Goal: Task Accomplishment & Management: Use online tool/utility

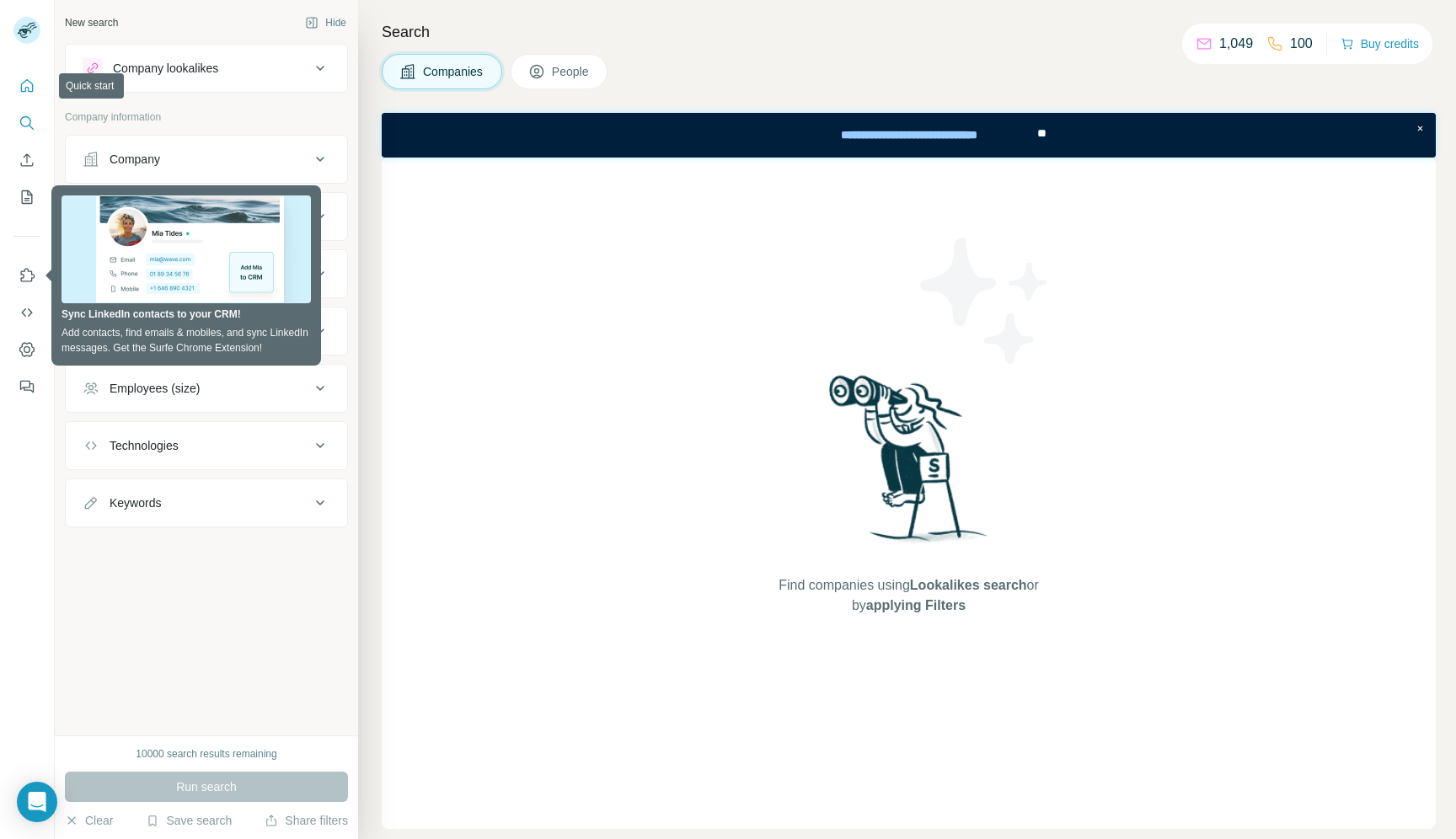
click at [28, 93] on icon "Quick start" at bounding box center [27, 86] width 17 height 17
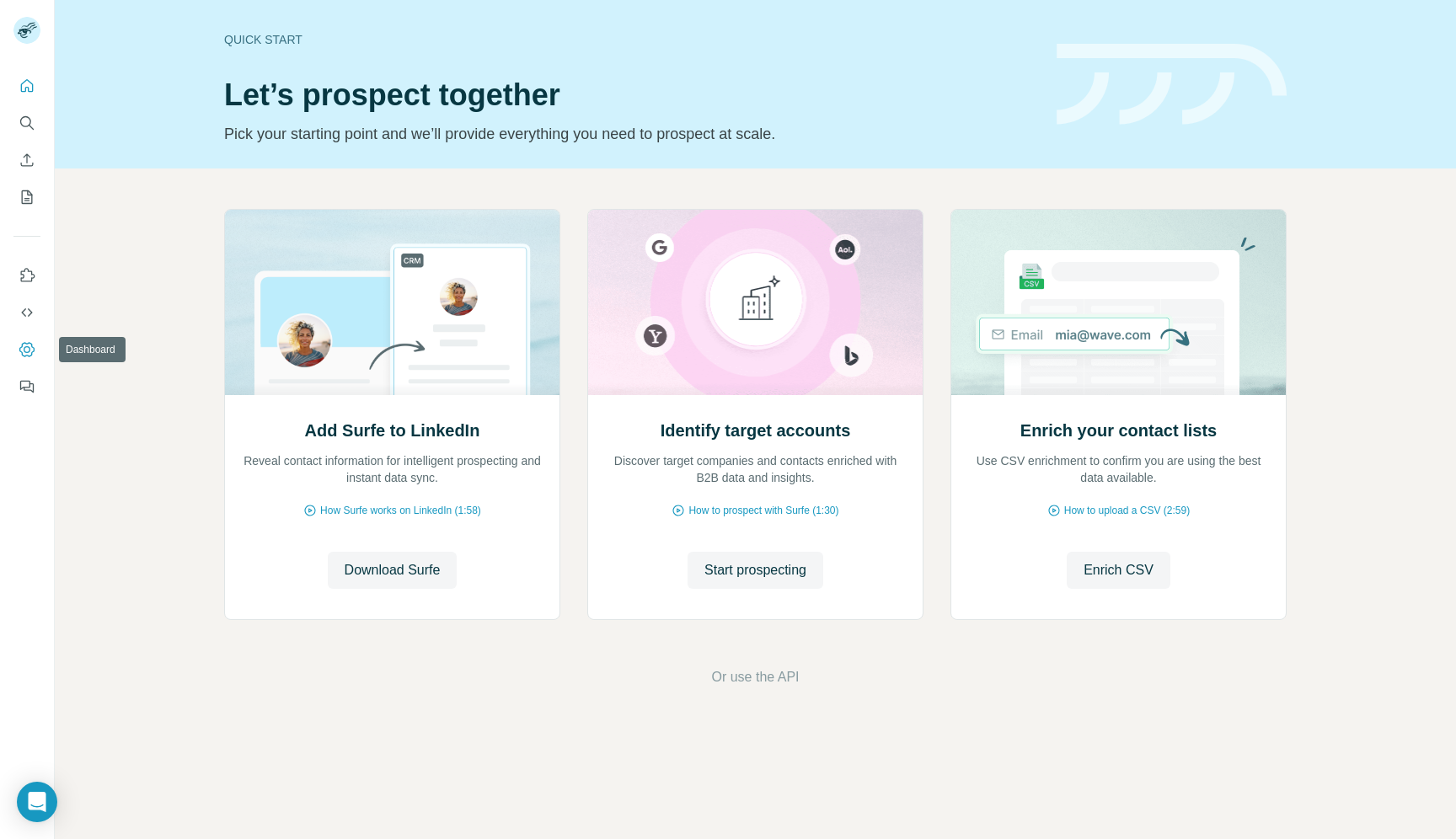
click at [29, 341] on icon "Dashboard" at bounding box center [27, 349] width 17 height 17
click at [23, 87] on icon "Quick start" at bounding box center [27, 86] width 17 height 17
click at [27, 127] on icon "Search" at bounding box center [27, 123] width 17 height 17
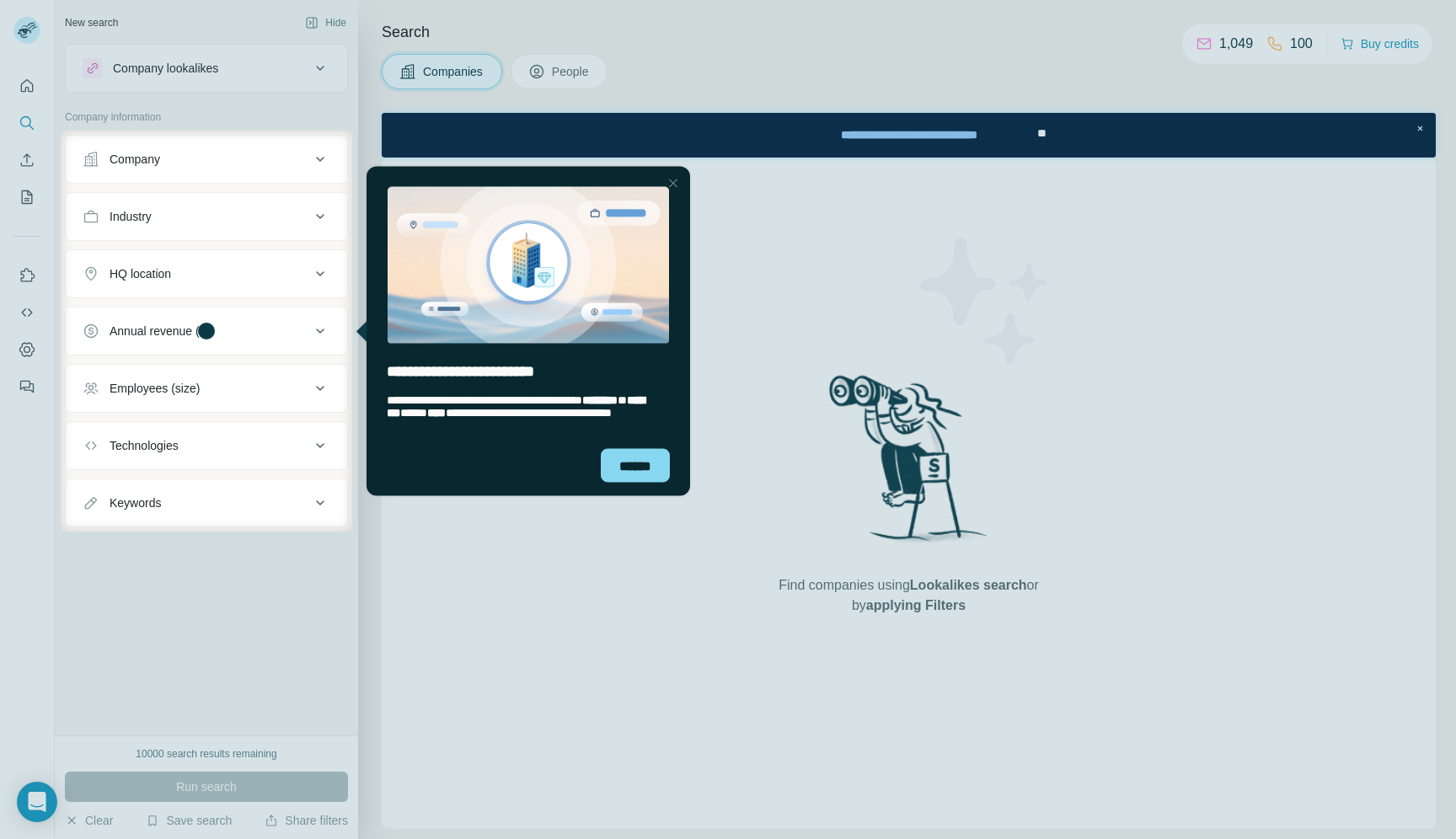
click at [674, 182] on div "Close Step" at bounding box center [673, 183] width 21 height 21
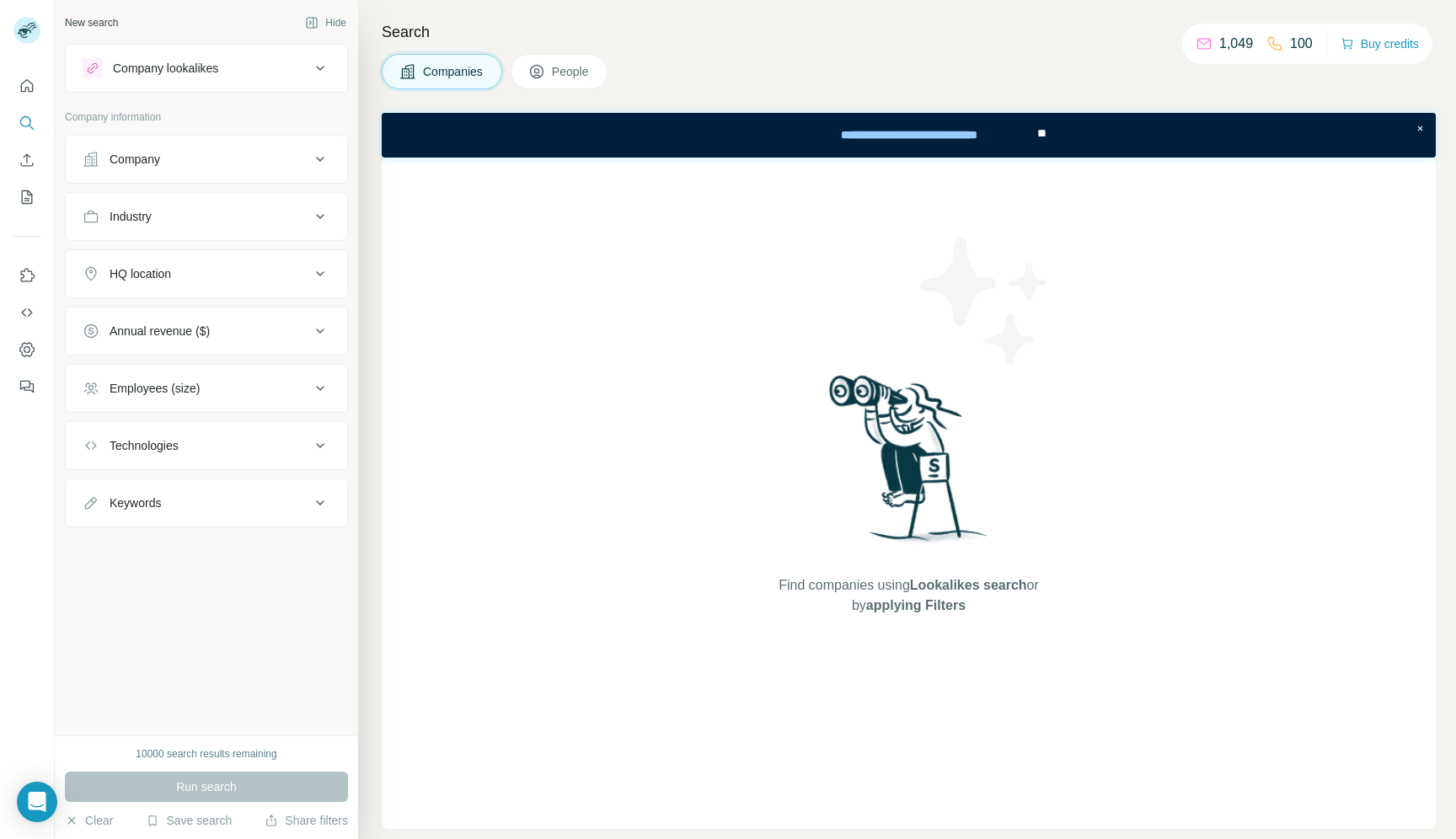
click at [273, 69] on div "Company lookalikes" at bounding box center [196, 68] width 228 height 21
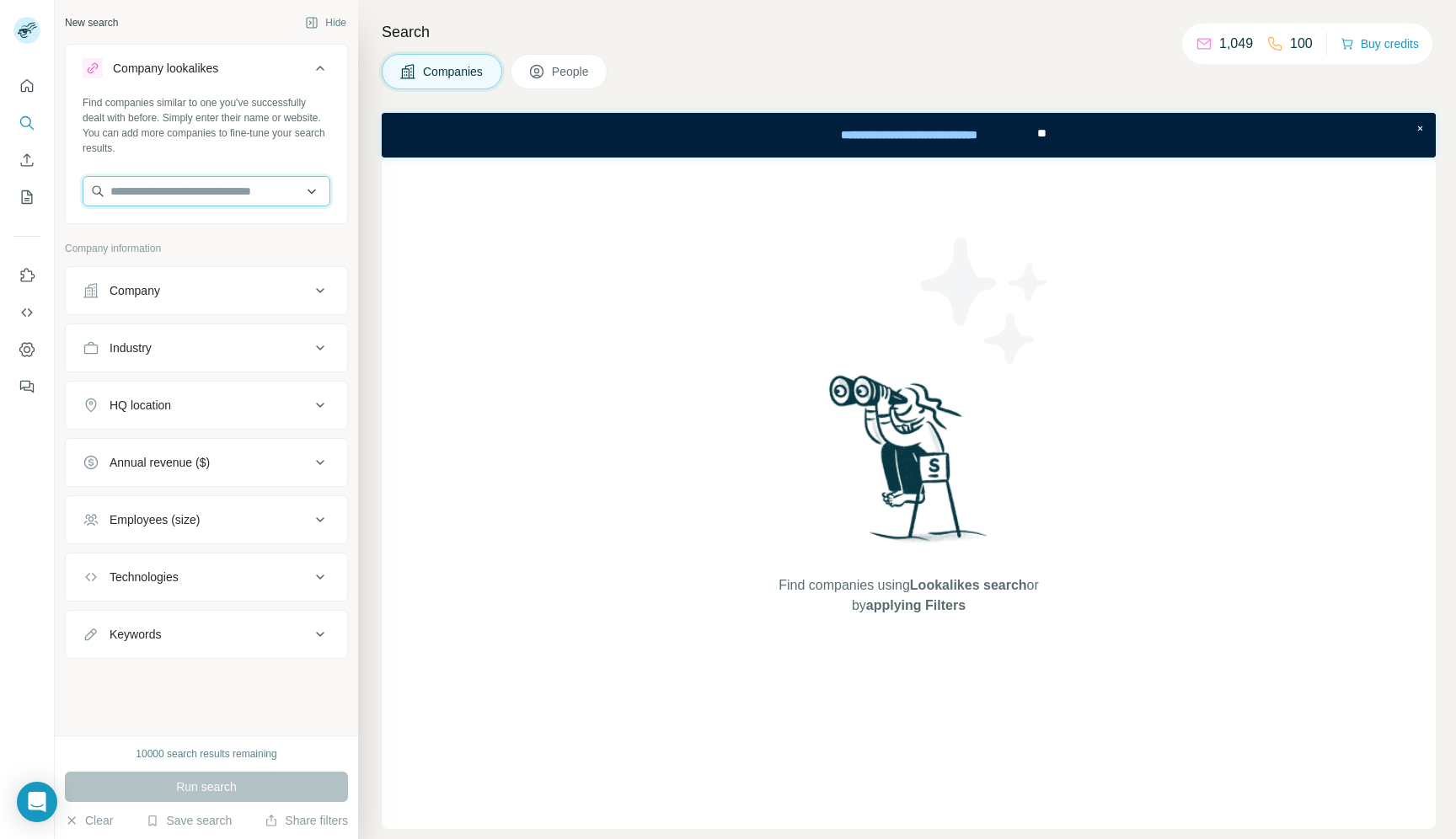
click at [223, 202] on input "text" at bounding box center [205, 192] width 247 height 30
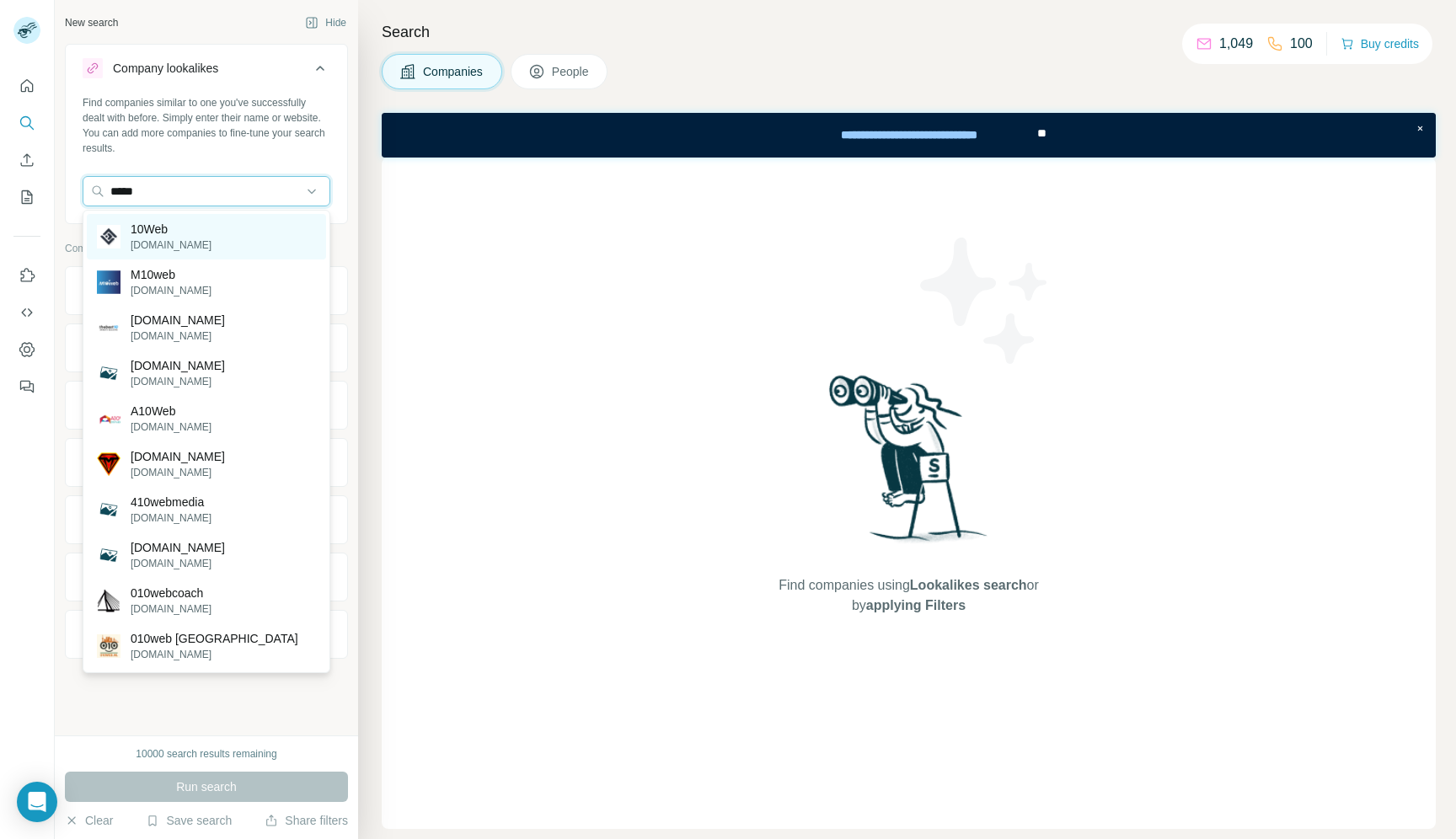
type input "*****"
click at [185, 240] on div "10Web [DOMAIN_NAME]" at bounding box center [206, 236] width 239 height 46
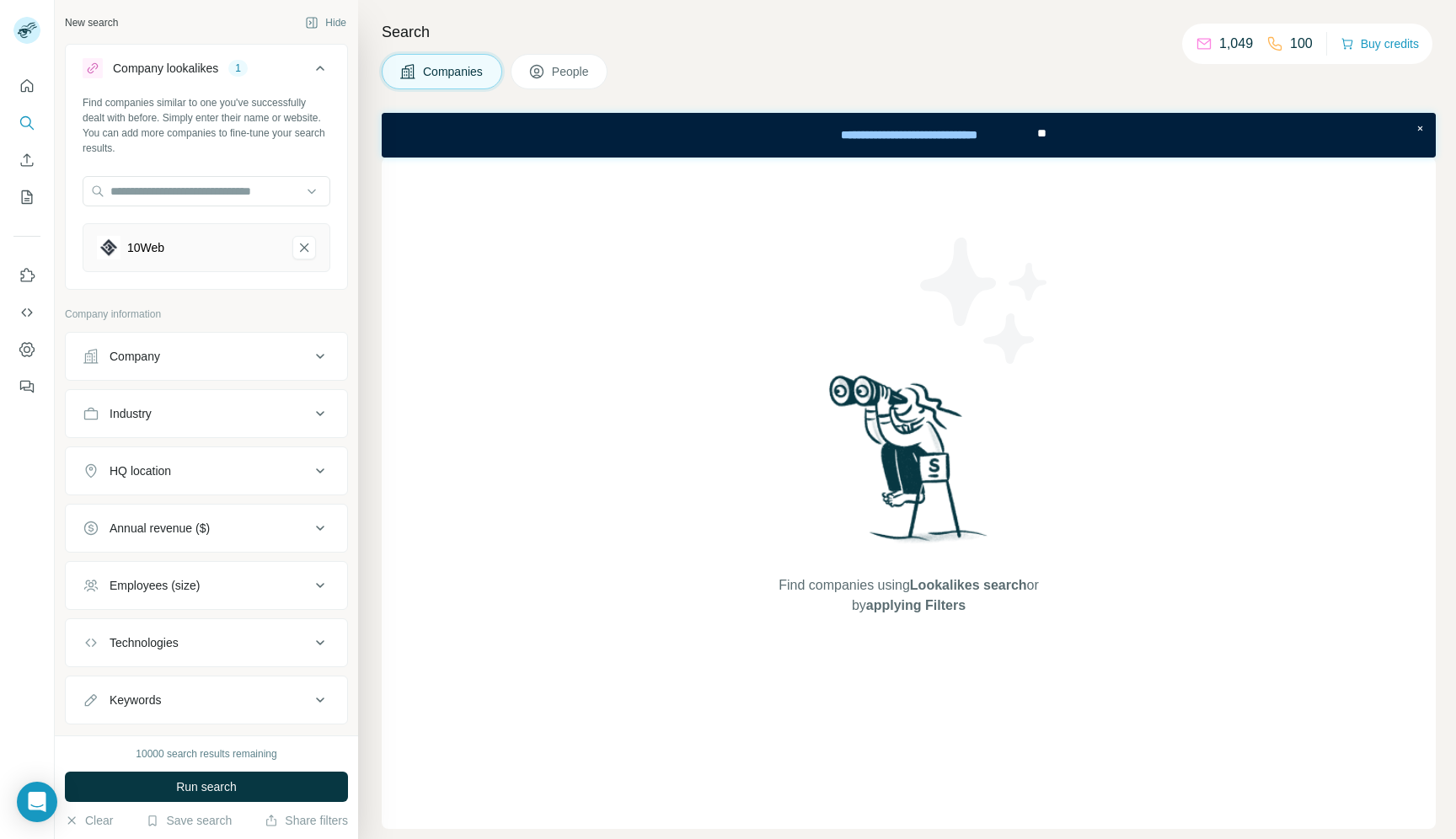
scroll to position [36, 0]
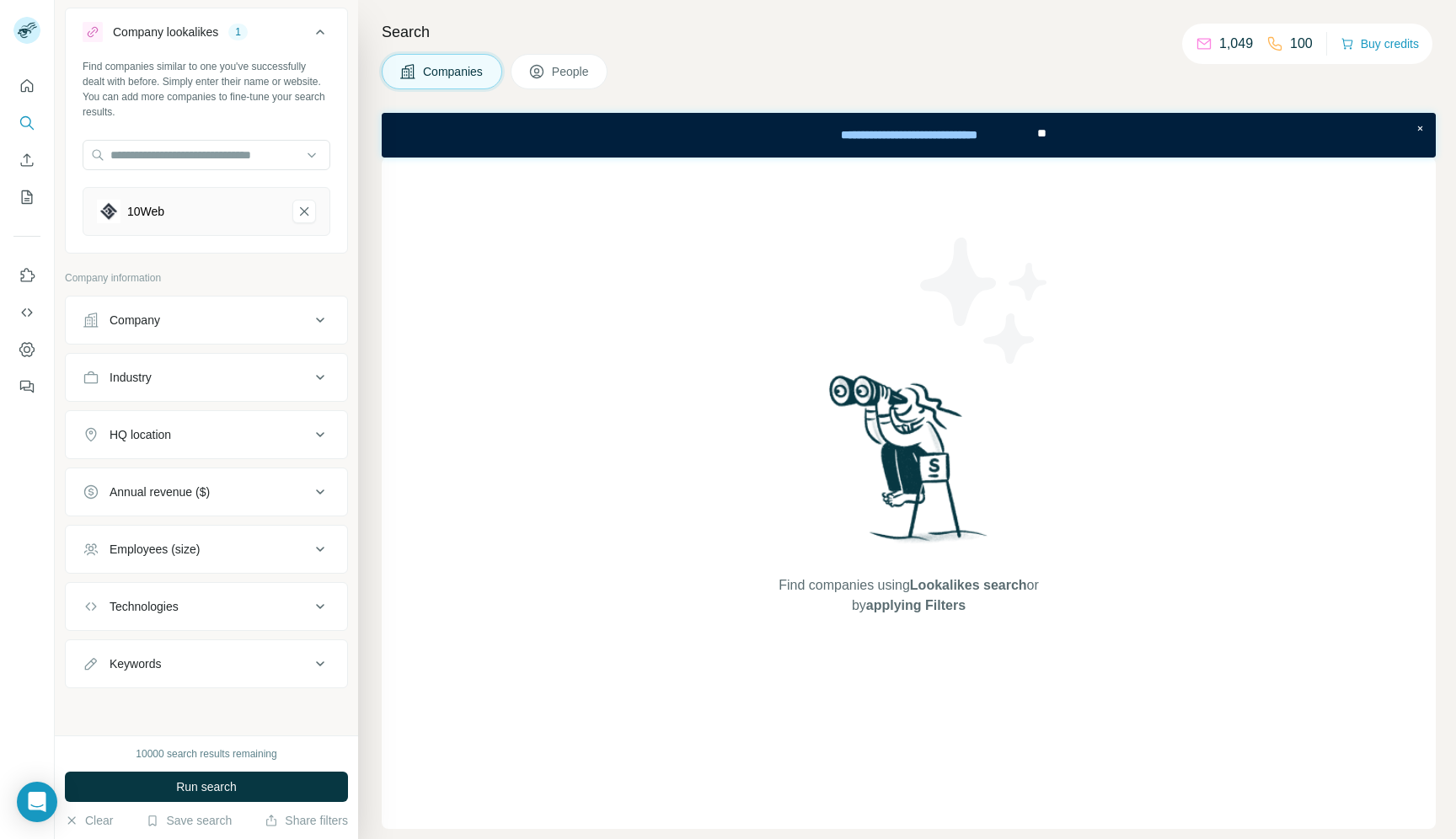
click at [248, 322] on div "Company" at bounding box center [196, 320] width 228 height 17
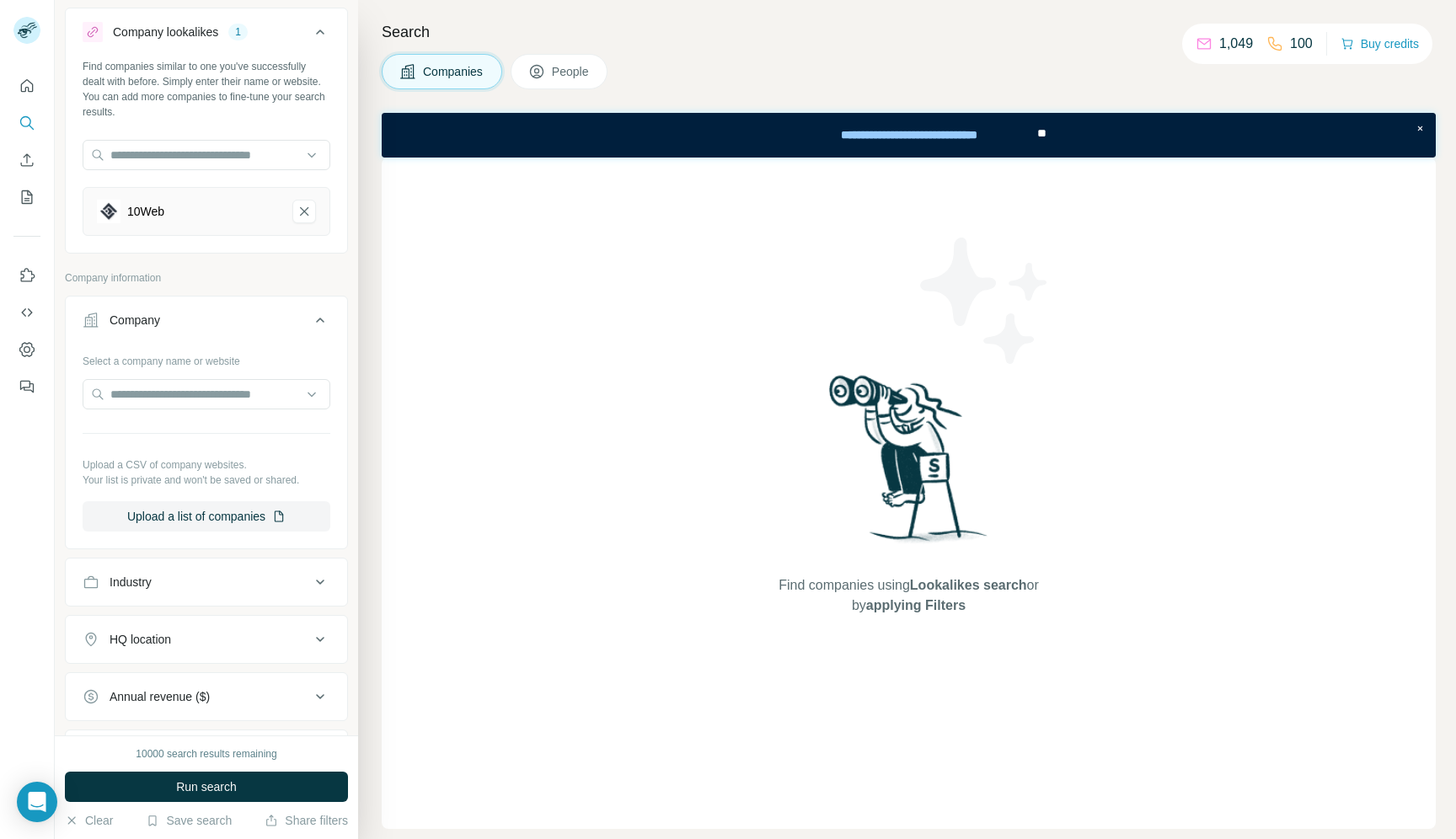
click at [248, 320] on div "Company" at bounding box center [196, 320] width 228 height 17
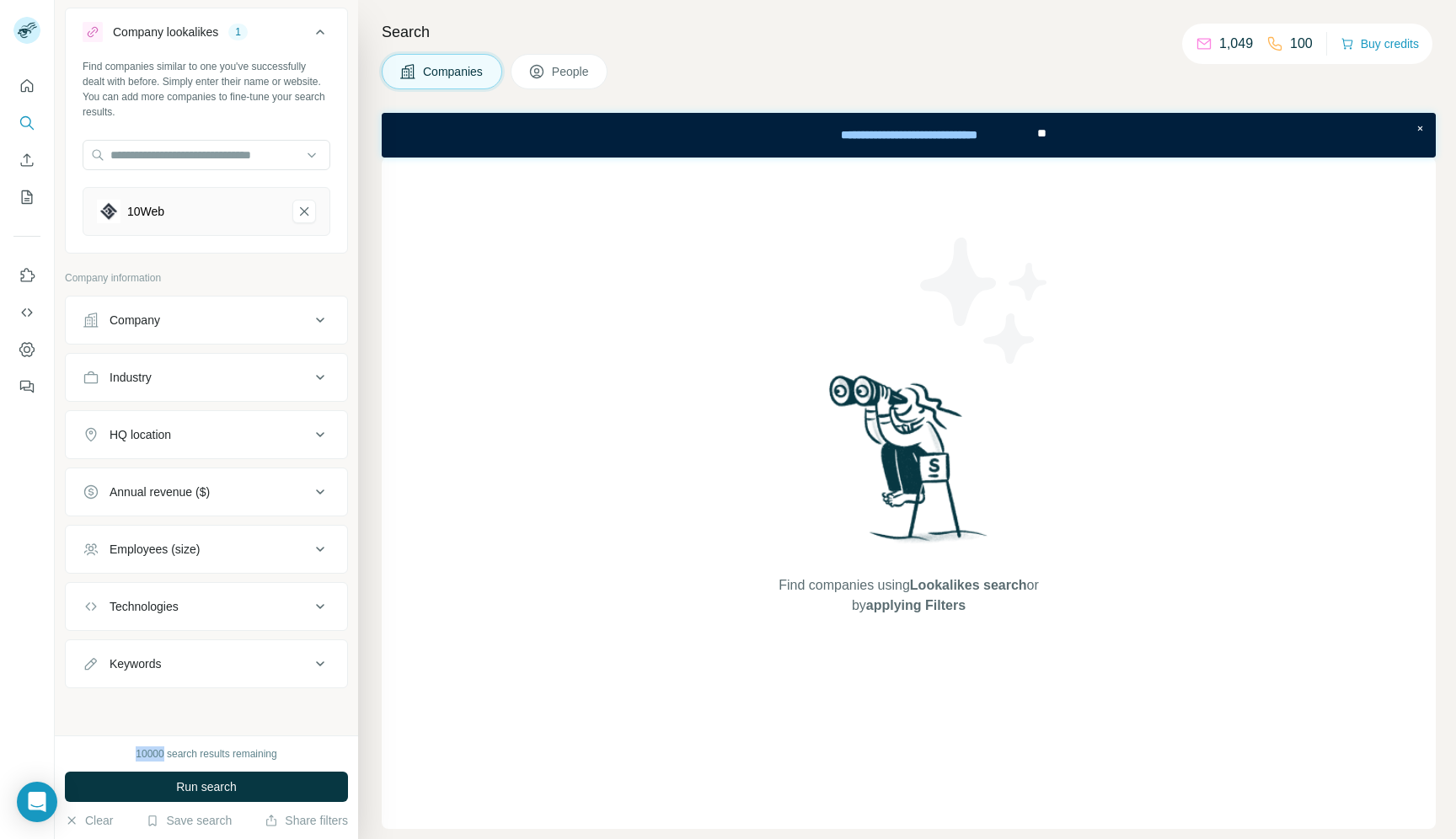
drag, startPoint x: 163, startPoint y: 752, endPoint x: 128, endPoint y: 752, distance: 35.0
click at [128, 752] on div "10000 search results remaining" at bounding box center [205, 754] width 283 height 15
drag, startPoint x: 1214, startPoint y: 48, endPoint x: 1258, endPoint y: 50, distance: 44.0
click at [1258, 50] on div "1,049 100" at bounding box center [1253, 43] width 117 height 23
click at [881, 83] on div "Companies People" at bounding box center [909, 72] width 1053 height 36
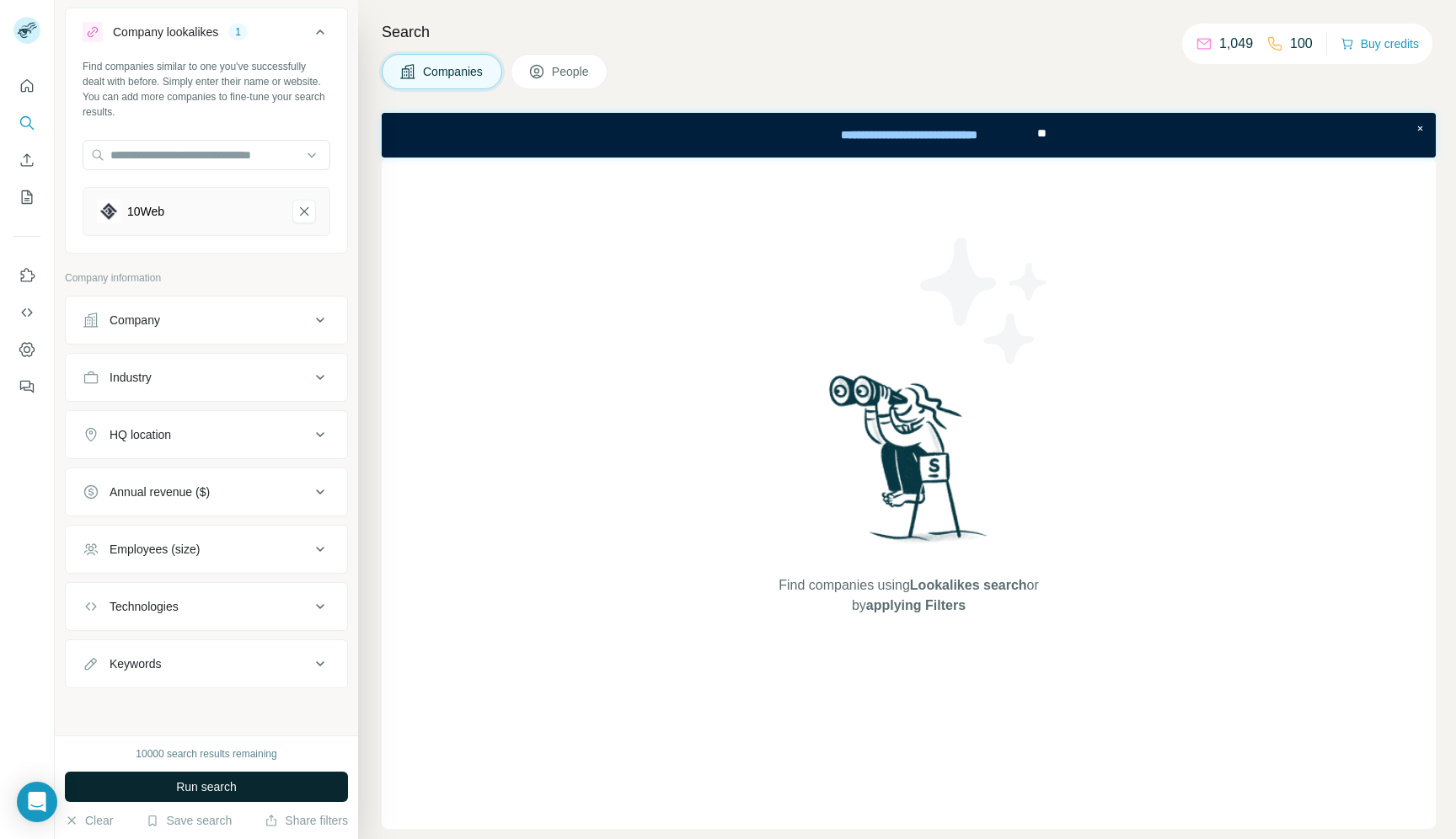
click at [209, 791] on span "Run search" at bounding box center [206, 787] width 61 height 17
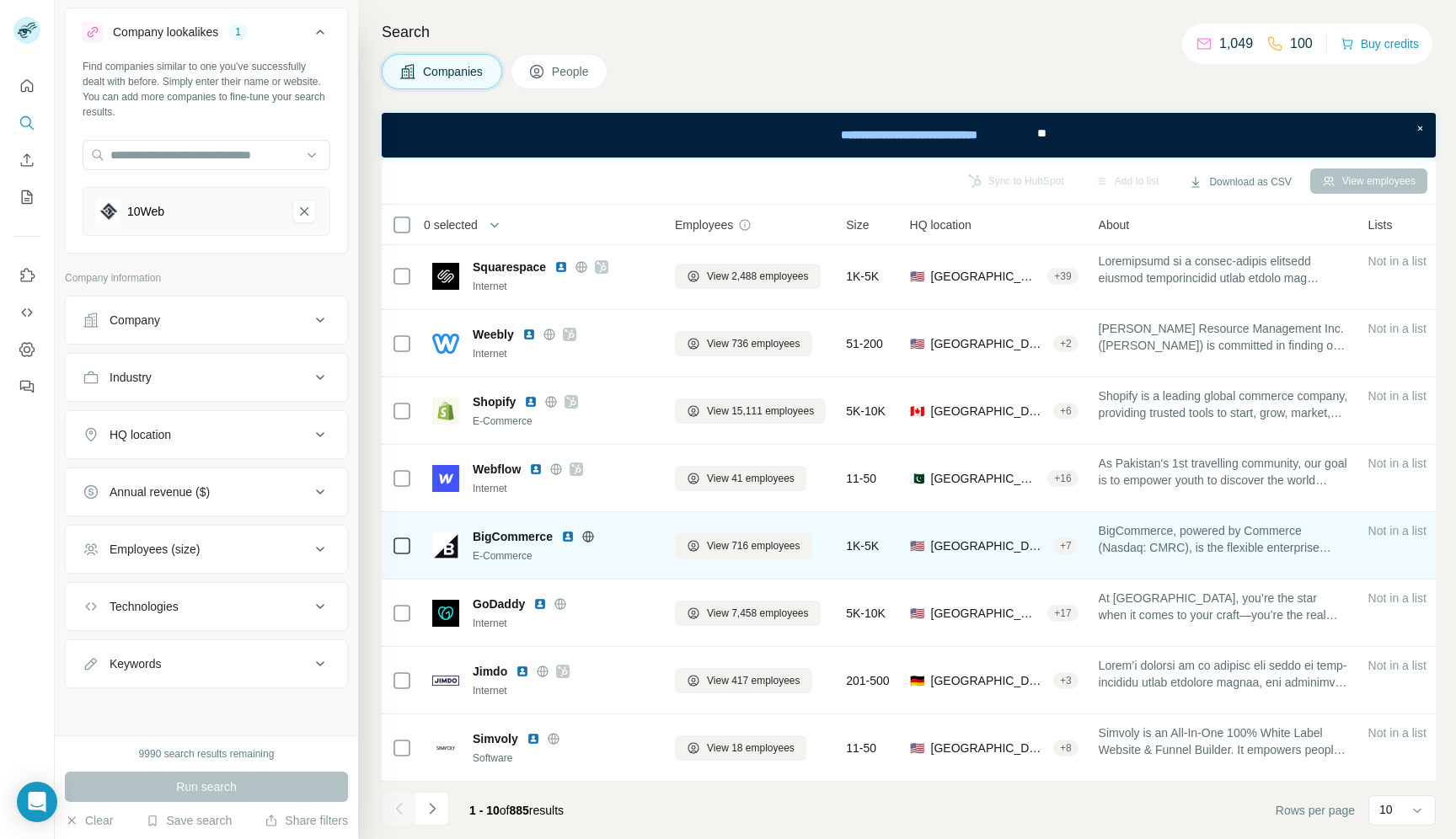
scroll to position [0, 0]
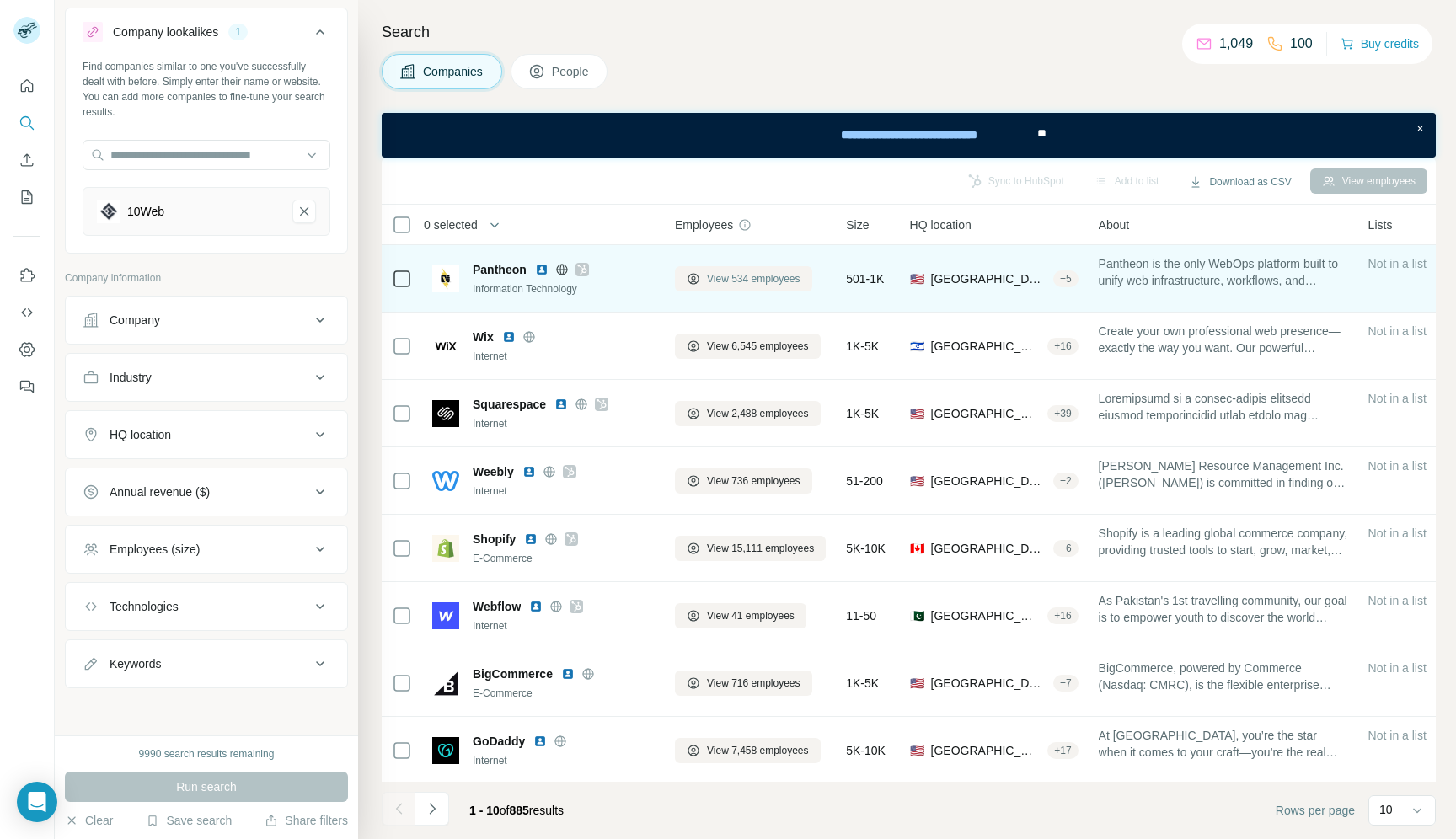
click at [729, 278] on span "View 534 employees" at bounding box center [754, 278] width 93 height 15
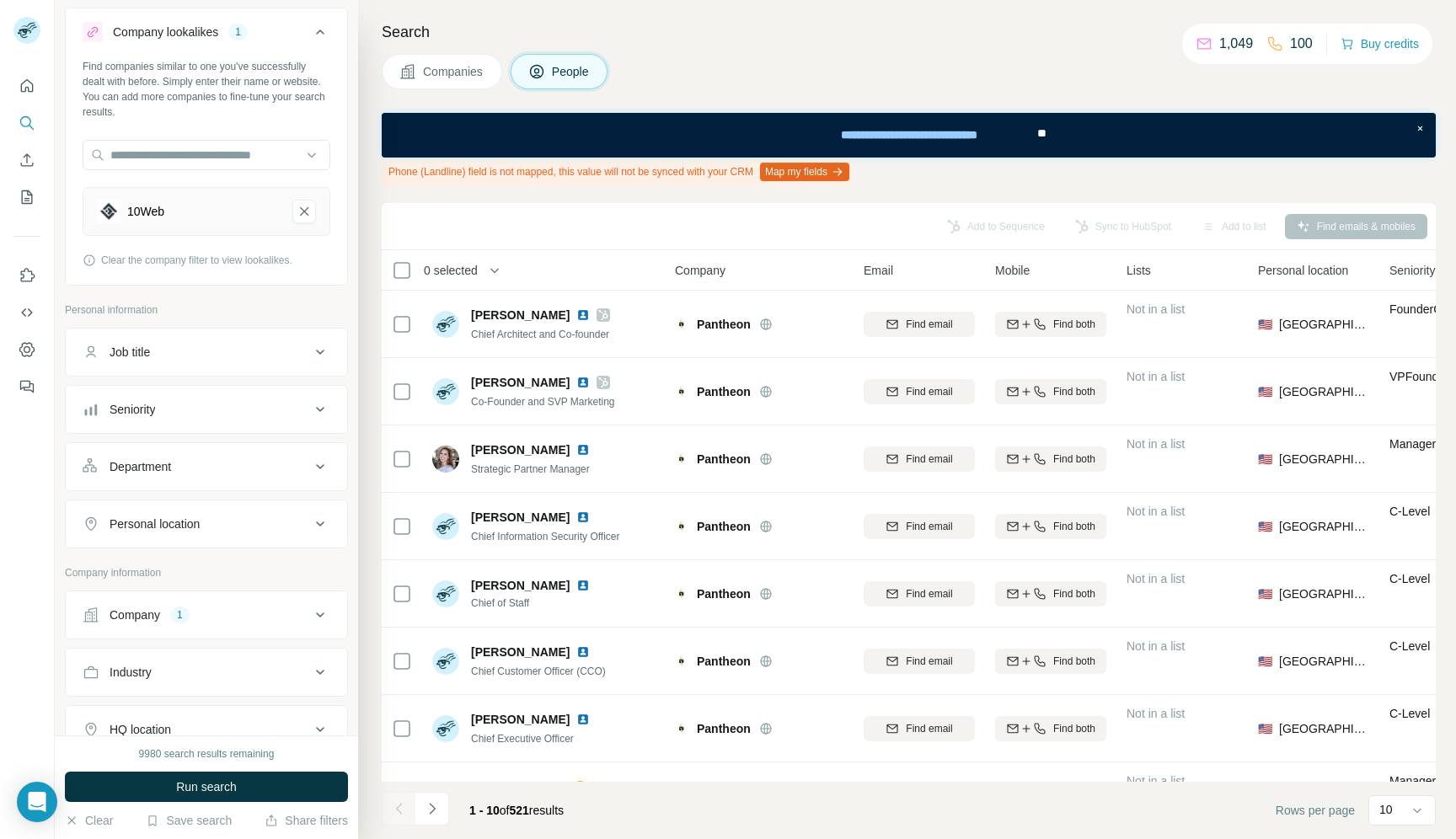
click at [195, 355] on div "Job title" at bounding box center [196, 352] width 228 height 17
click at [234, 348] on div "Job title" at bounding box center [196, 352] width 228 height 17
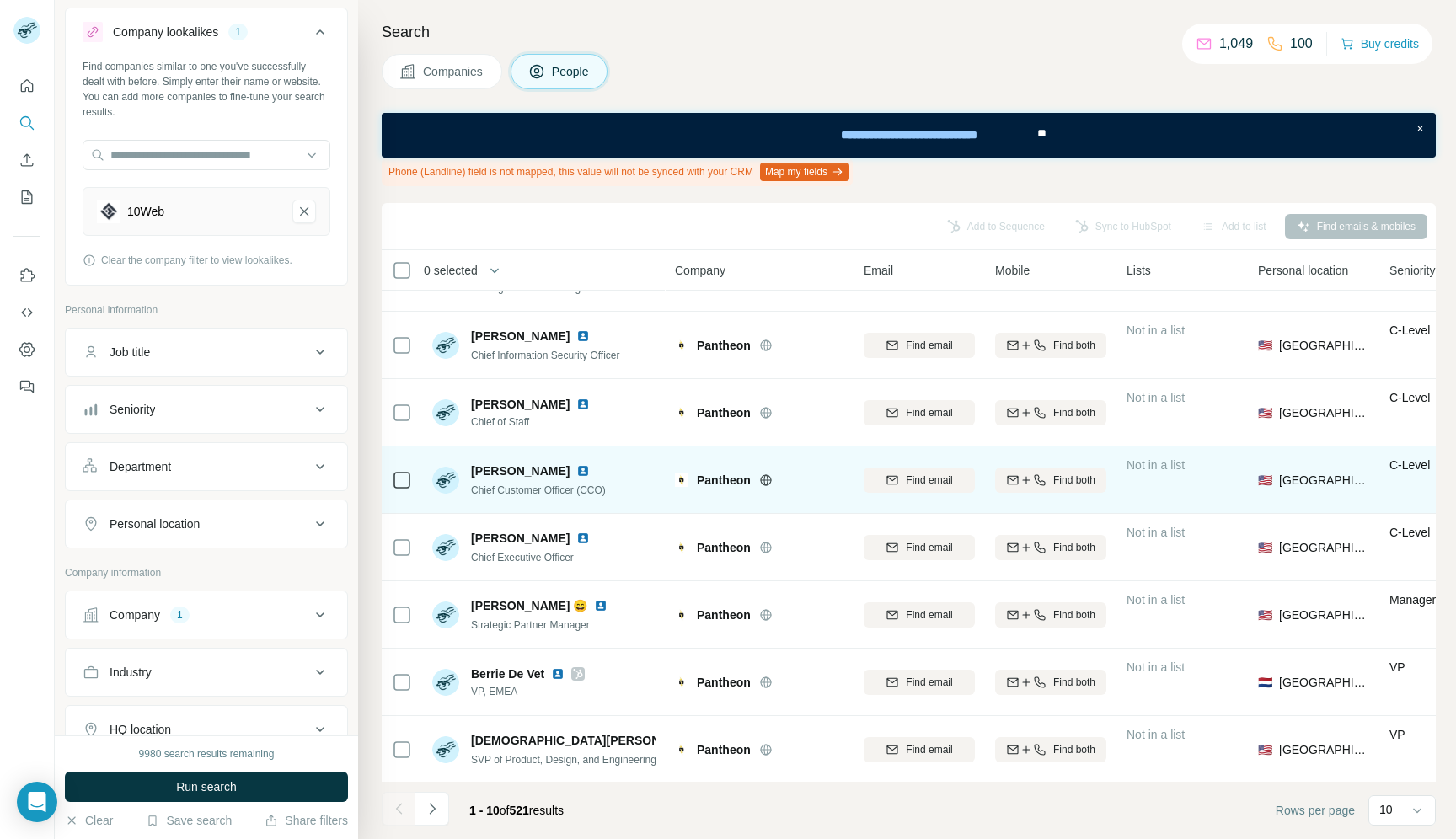
scroll to position [183, 0]
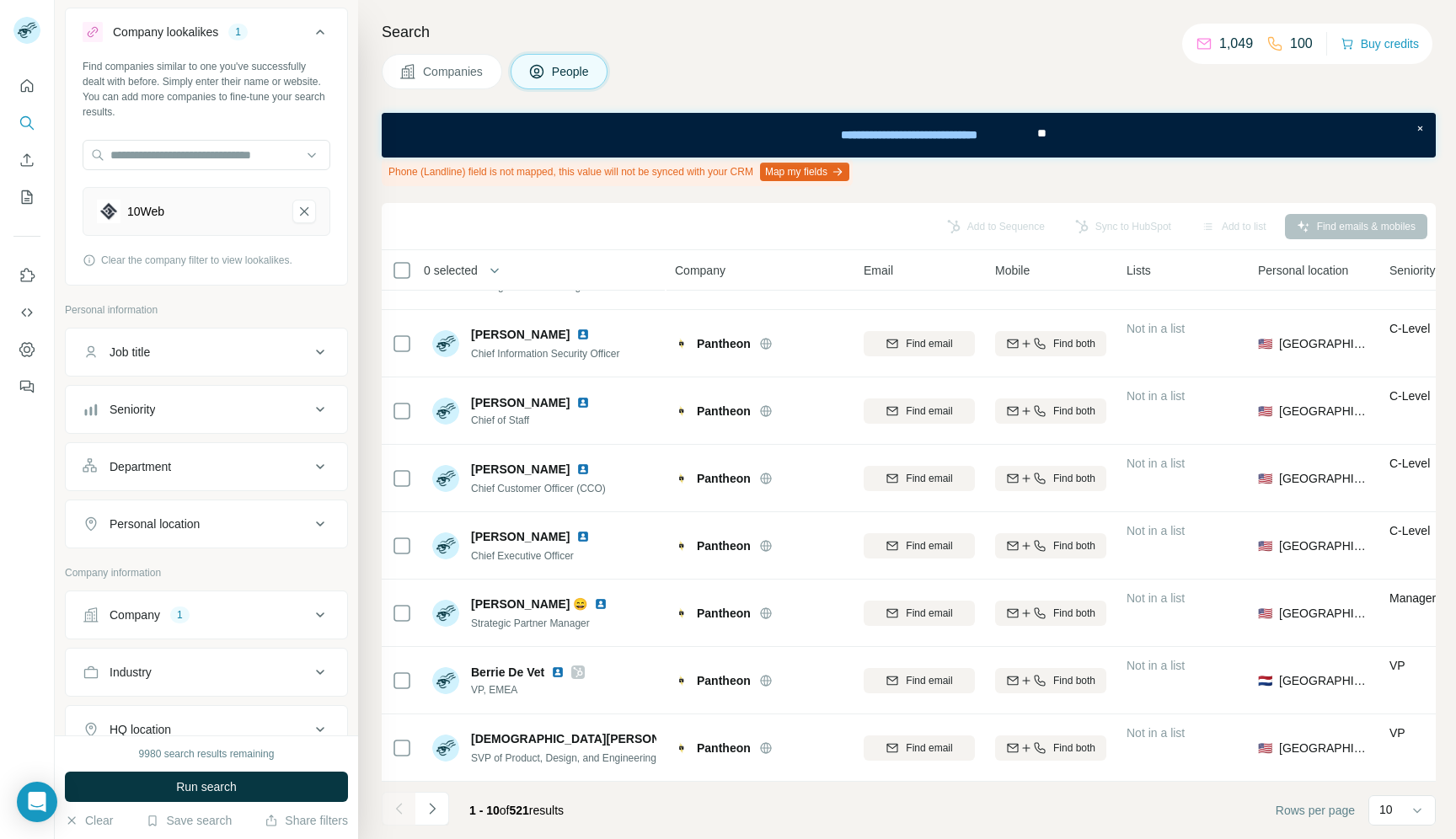
click at [468, 75] on span "Companies" at bounding box center [454, 72] width 62 height 17
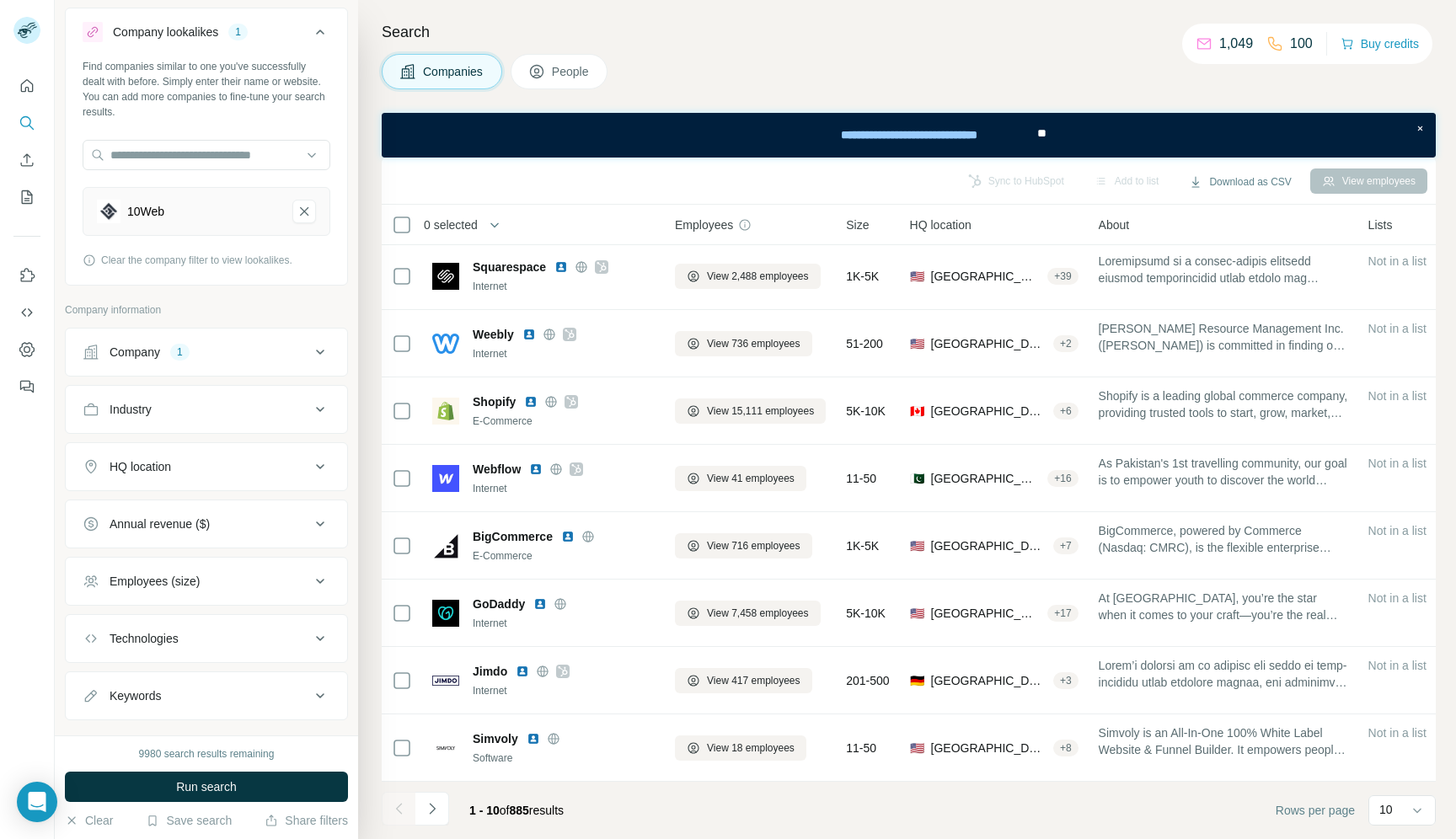
scroll to position [137, 0]
click at [154, 754] on div "9980 search results remaining" at bounding box center [206, 754] width 135 height 15
click at [572, 73] on span "People" at bounding box center [571, 72] width 38 height 17
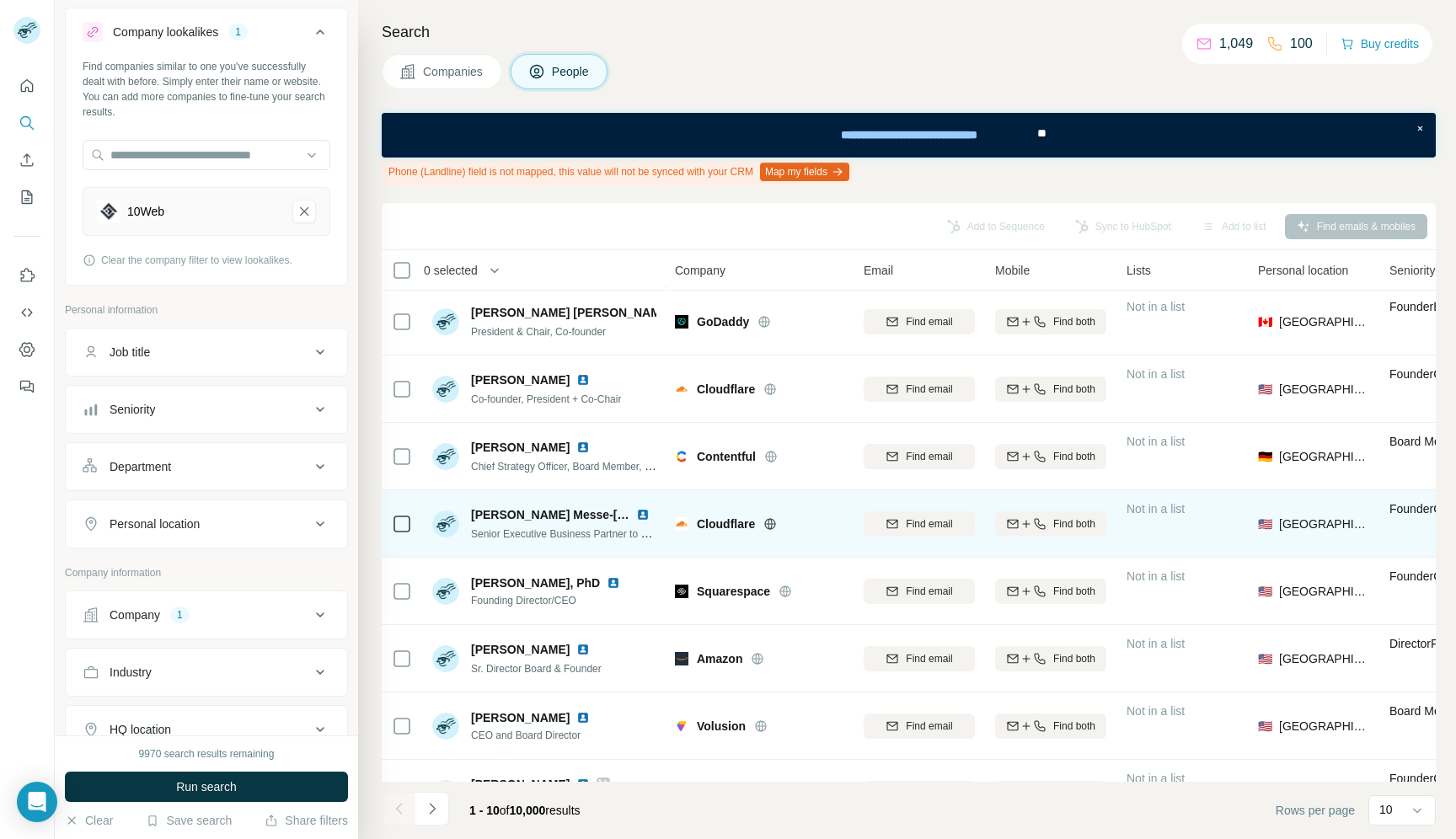
scroll to position [183, 0]
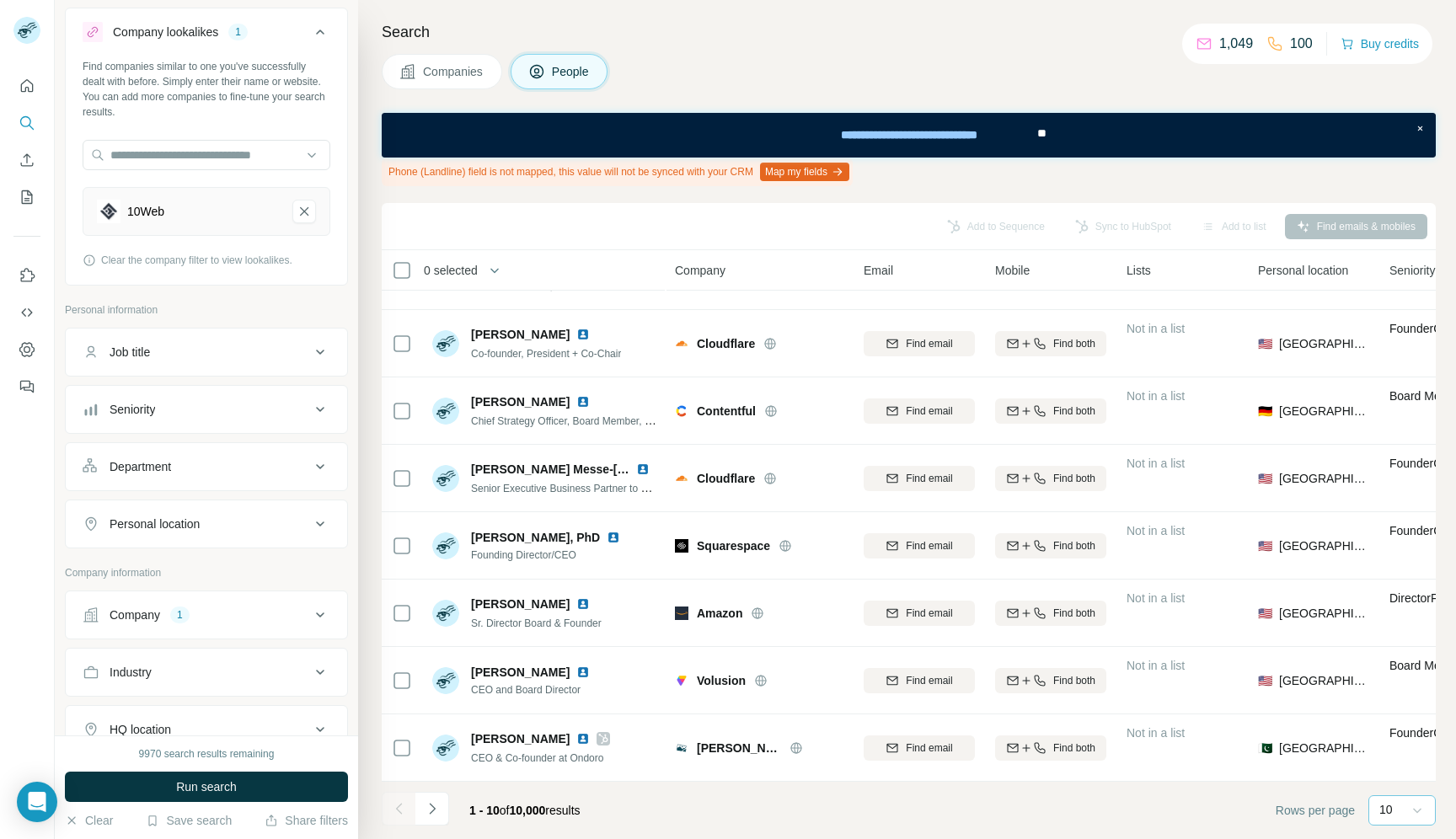
click at [1410, 808] on icon at bounding box center [1417, 811] width 17 height 17
click at [1414, 809] on icon at bounding box center [1417, 811] width 8 height 5
click at [26, 202] on icon "My lists" at bounding box center [27, 197] width 17 height 17
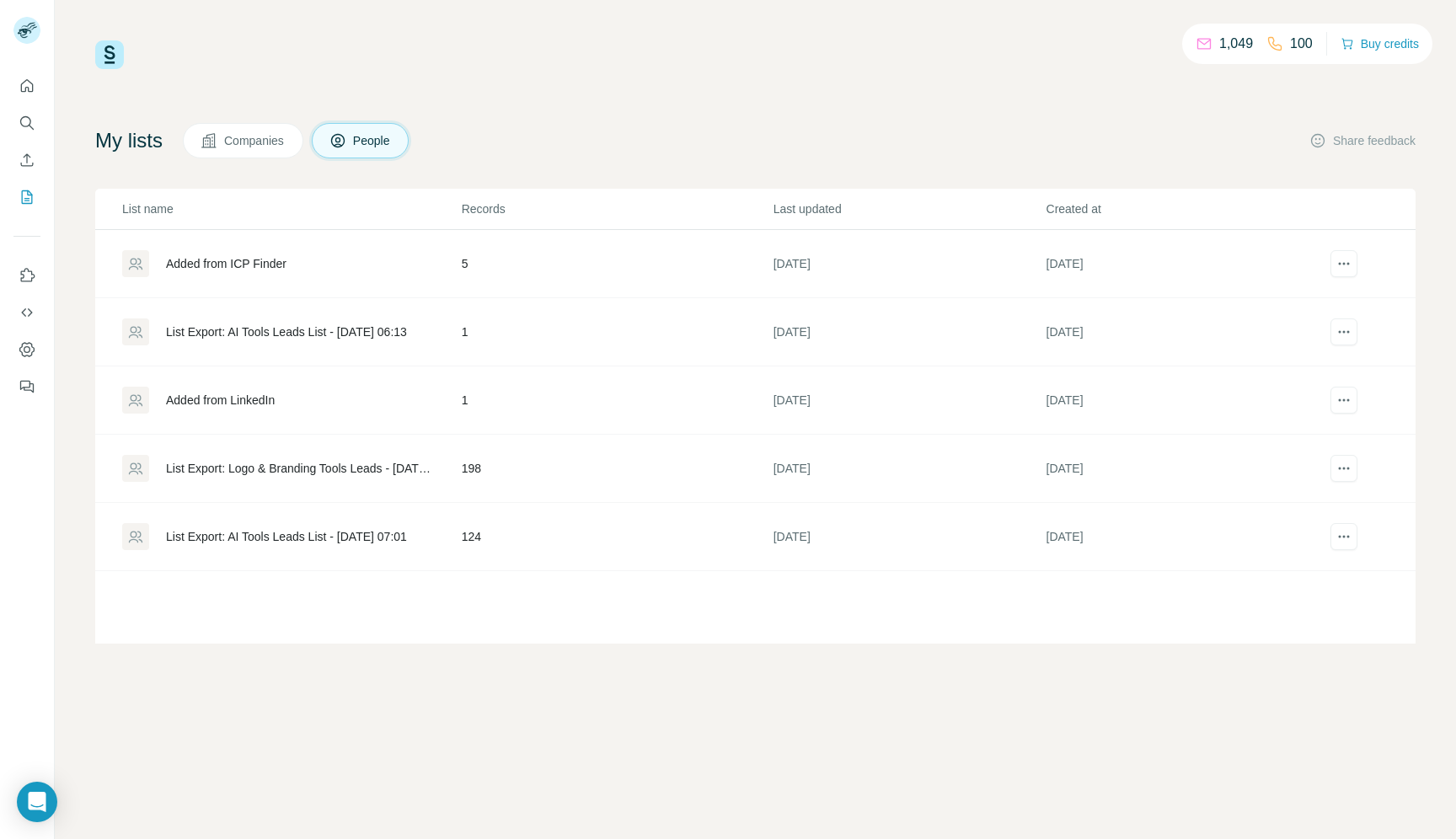
click at [261, 152] on button "Companies" at bounding box center [243, 141] width 120 height 36
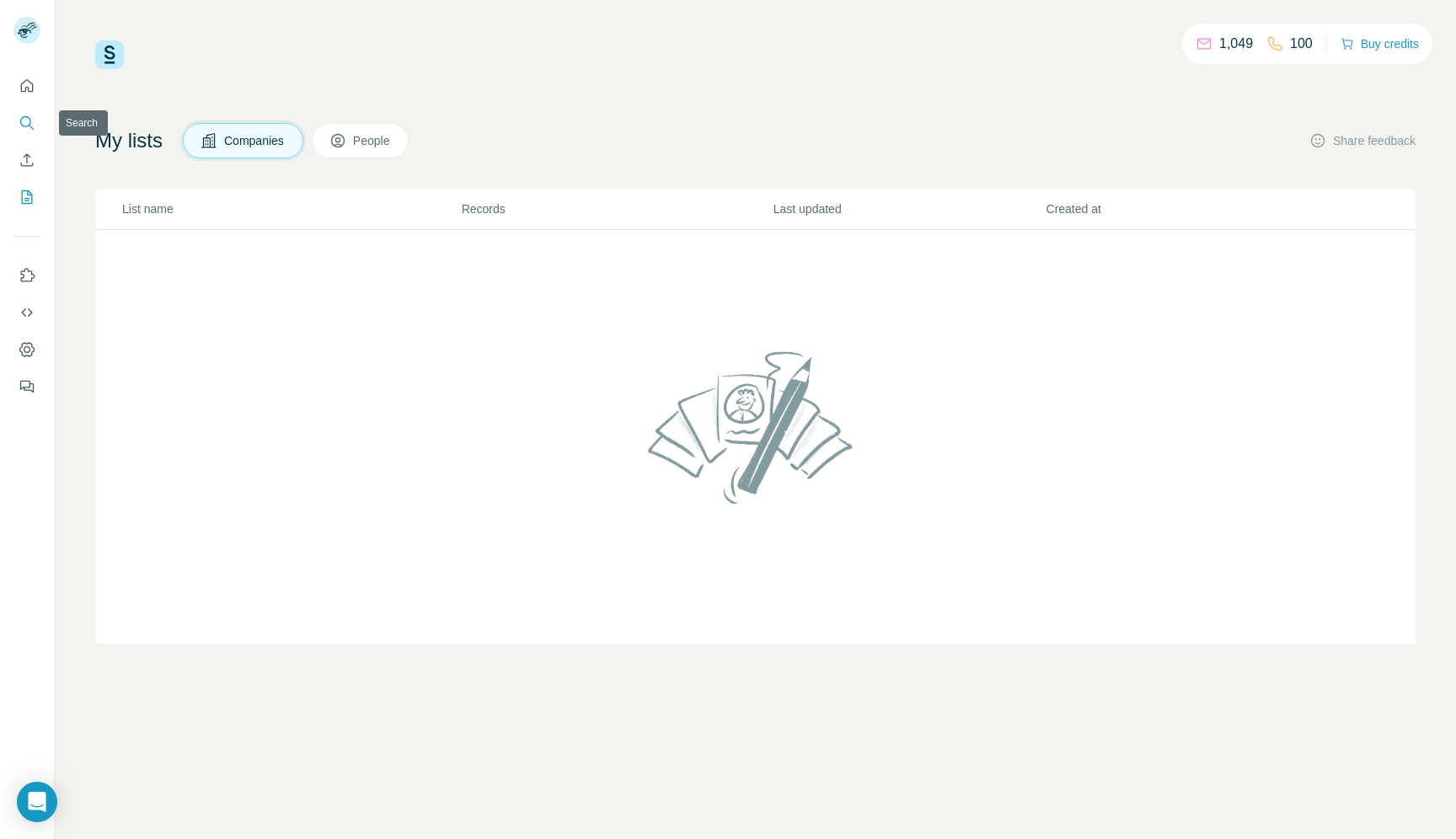
click at [21, 132] on button "Search" at bounding box center [26, 122] width 27 height 30
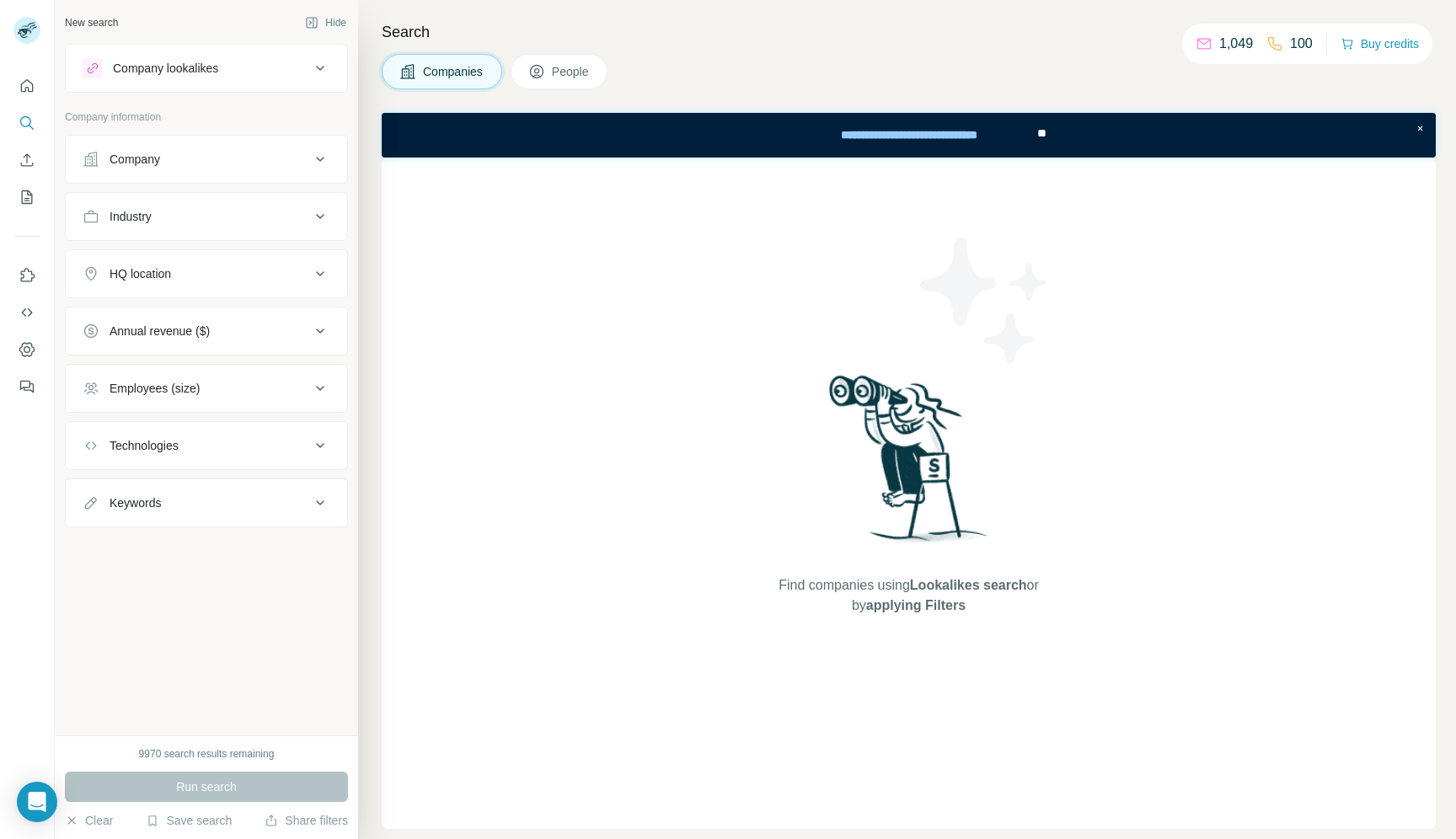
click at [580, 65] on span "People" at bounding box center [571, 72] width 38 height 17
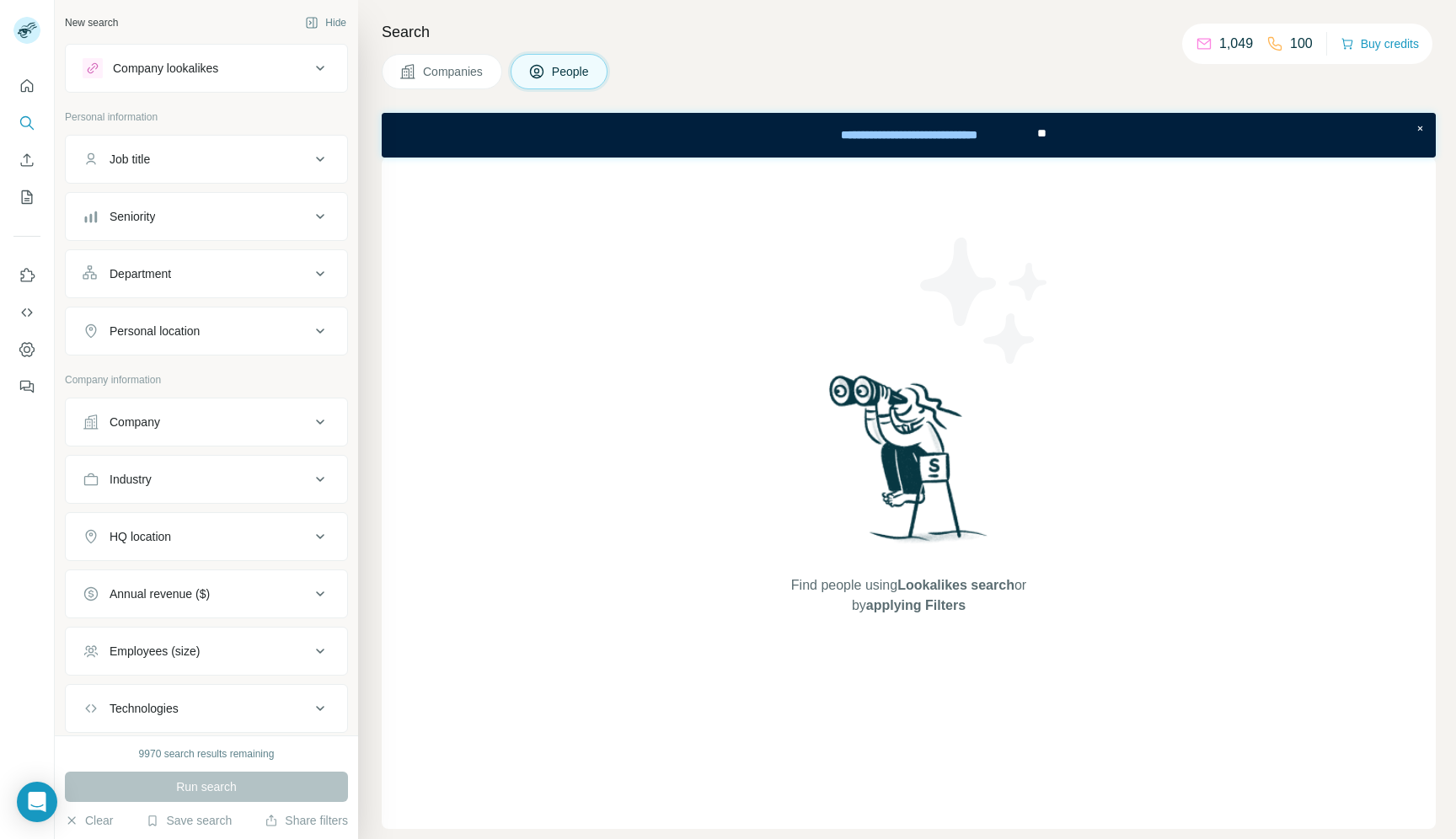
click at [279, 81] on button "Company lookalikes" at bounding box center [205, 67] width 281 height 40
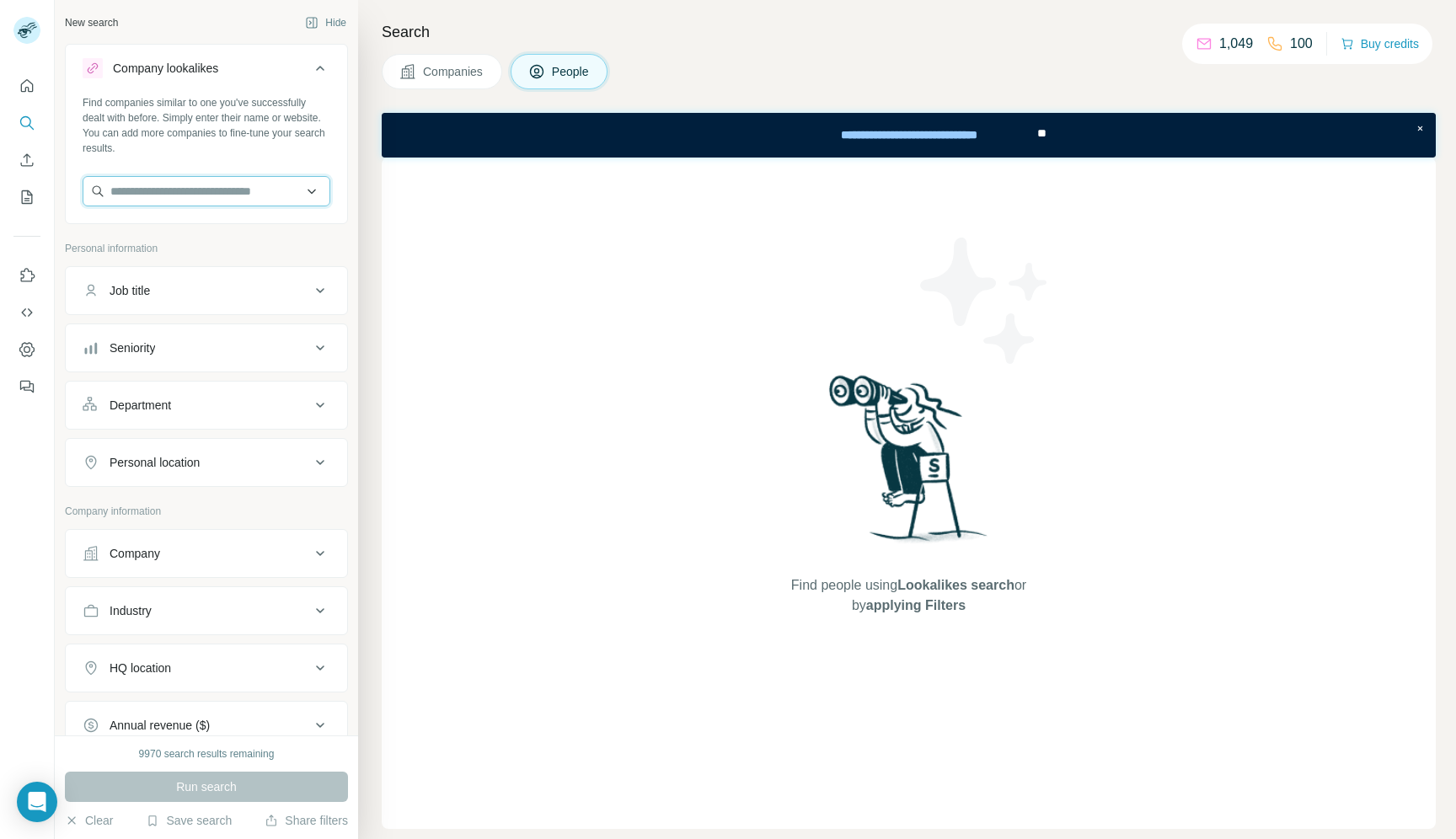
click at [148, 193] on input "text" at bounding box center [205, 192] width 247 height 30
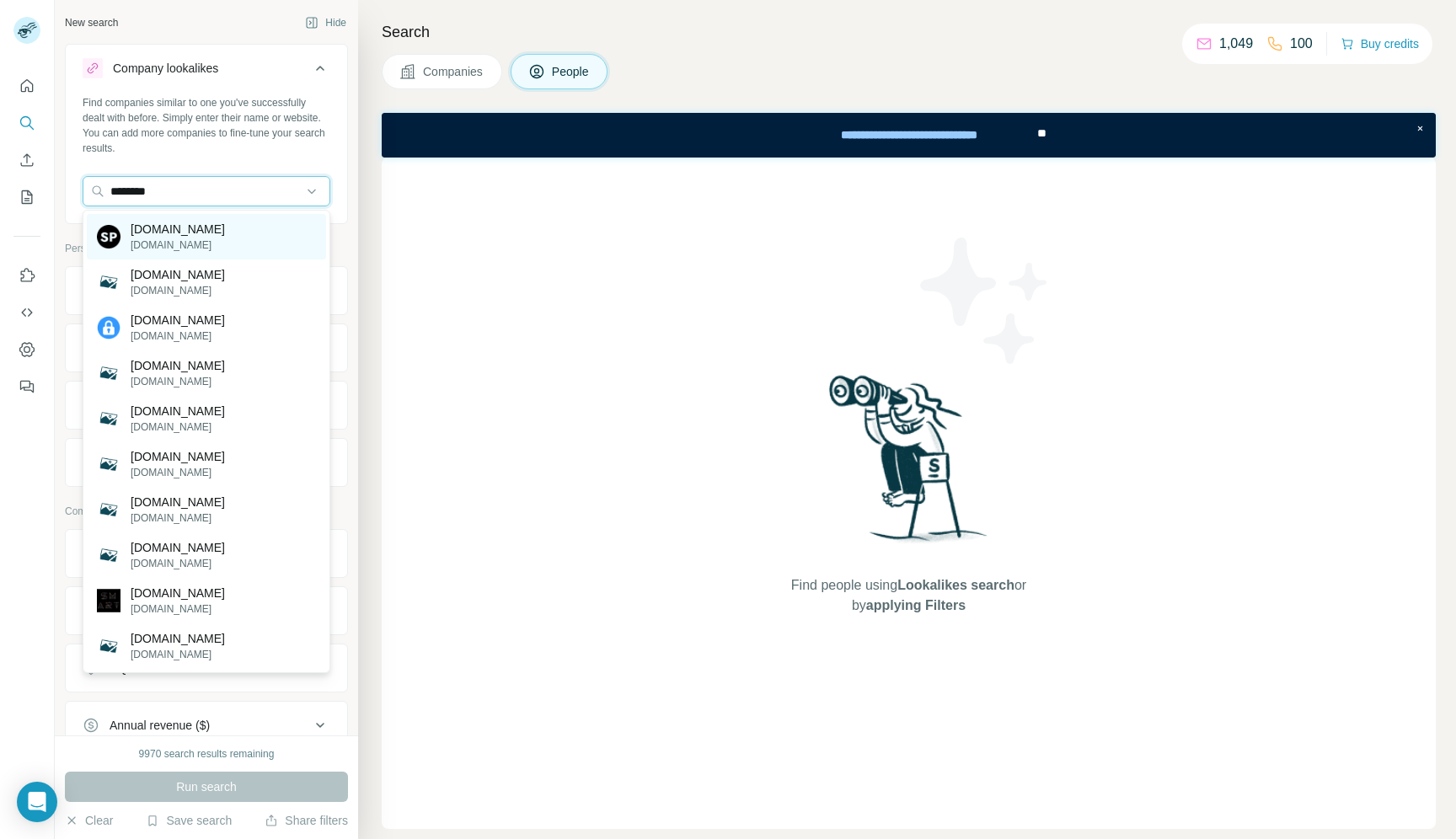
type input "********"
click at [145, 229] on p "[DOMAIN_NAME]" at bounding box center [177, 229] width 94 height 17
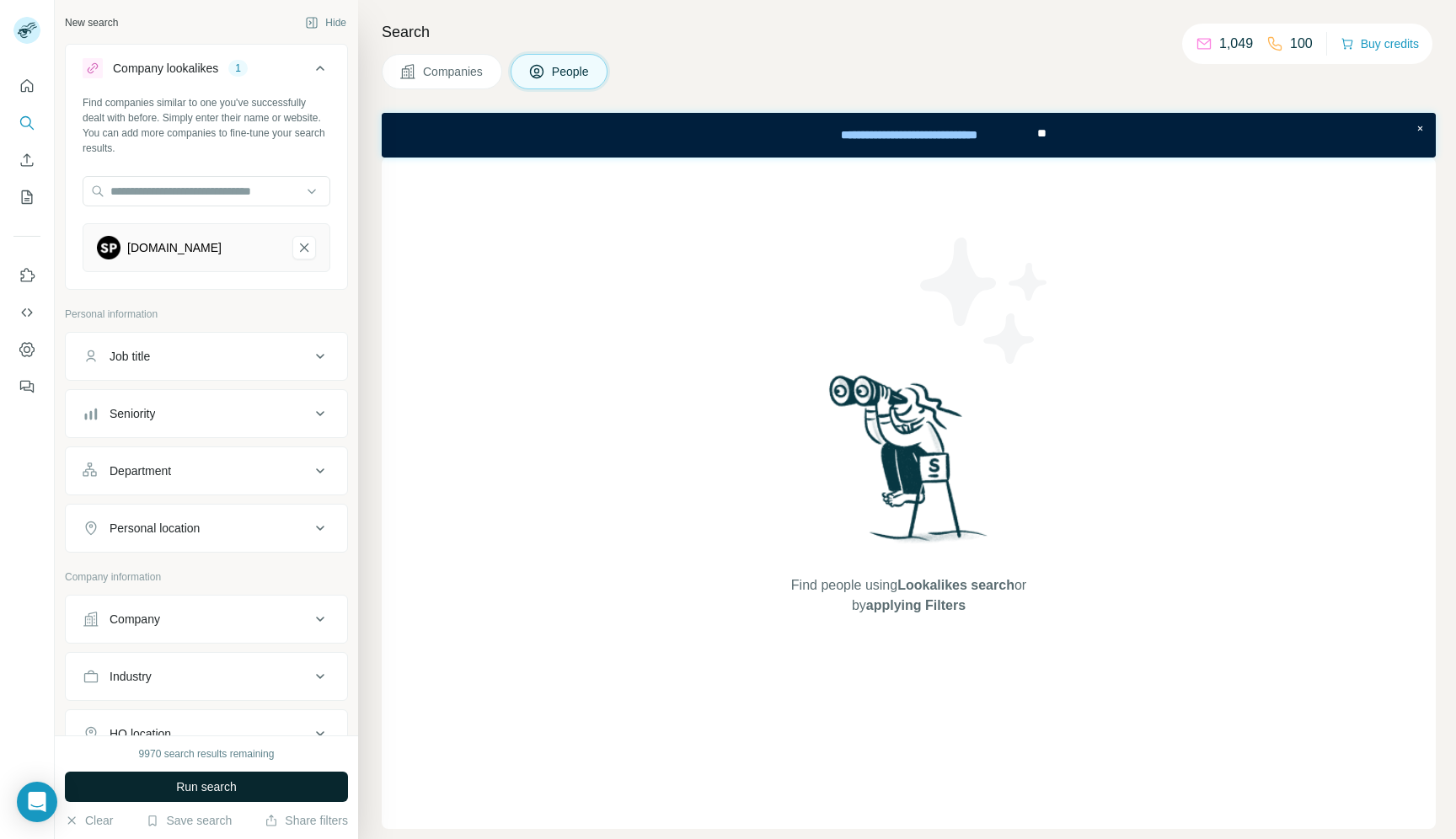
click at [228, 785] on span "Run search" at bounding box center [206, 787] width 61 height 17
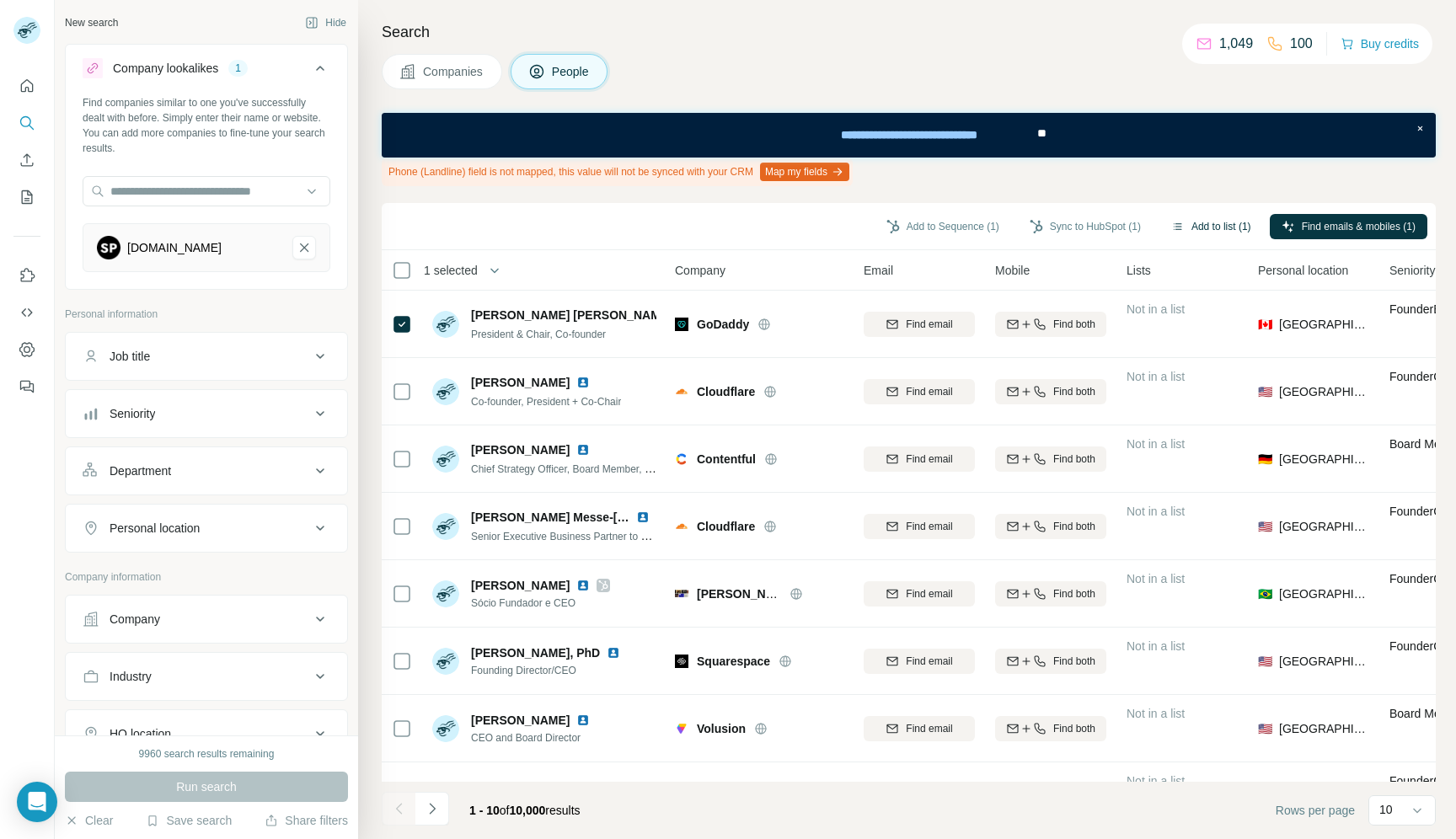
click at [1200, 227] on button "Add to list (1)" at bounding box center [1210, 226] width 104 height 25
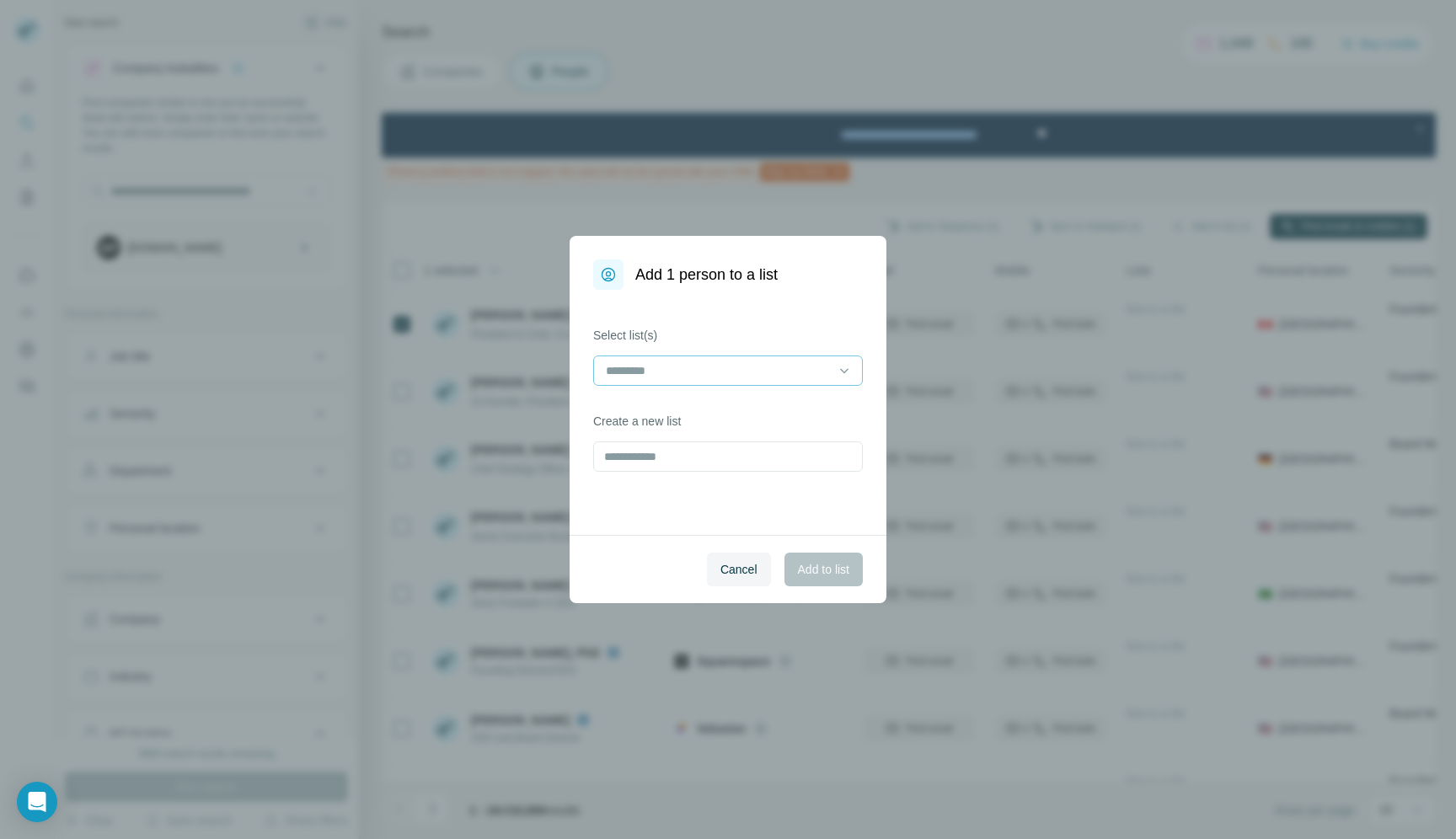
click at [806, 374] on input at bounding box center [718, 371] width 228 height 19
click at [827, 264] on div "Add 1 person to a list" at bounding box center [728, 263] width 317 height 54
click at [735, 572] on span "Cancel" at bounding box center [739, 570] width 37 height 17
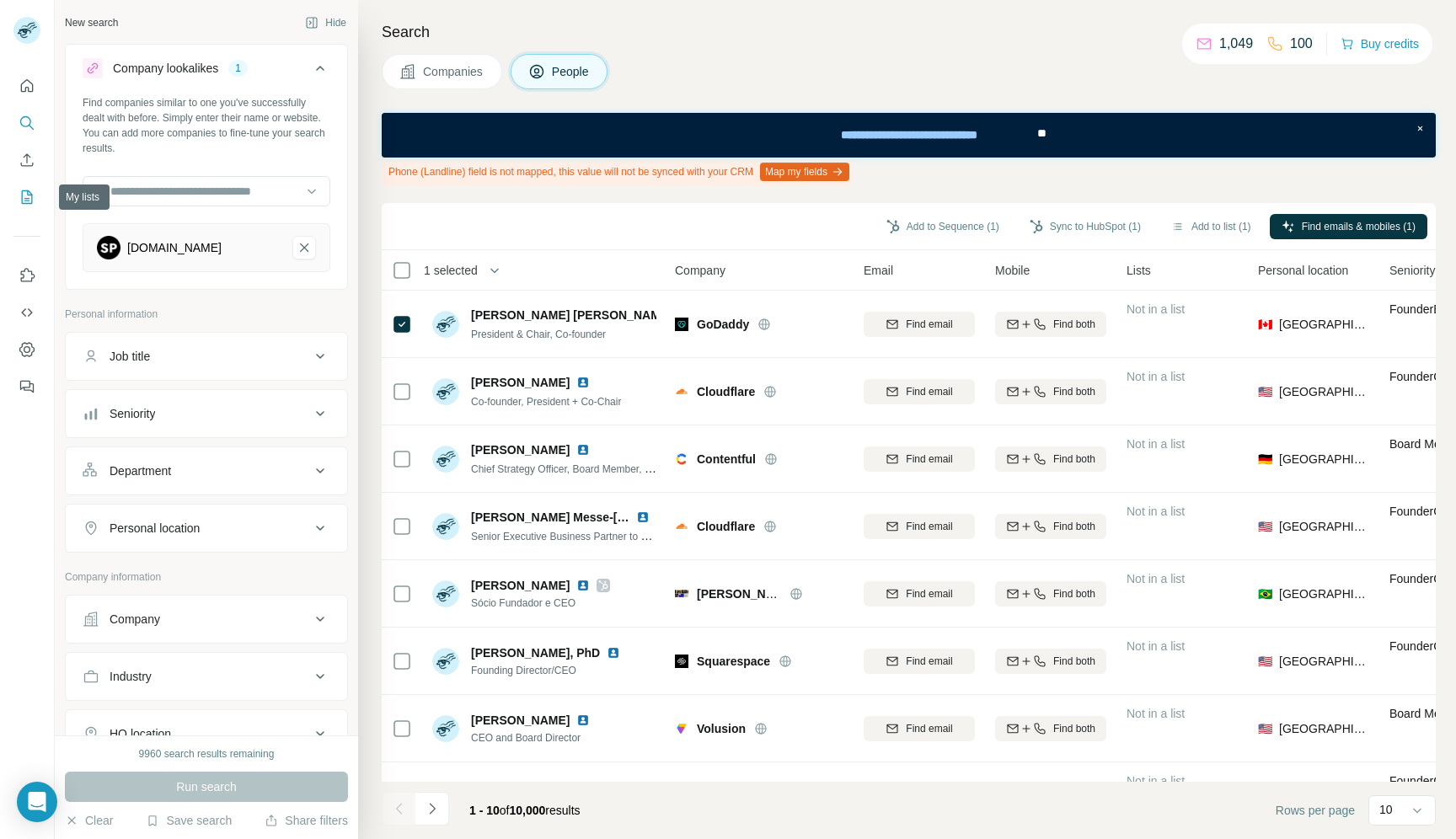
click at [27, 193] on icon "My lists" at bounding box center [28, 196] width 8 height 11
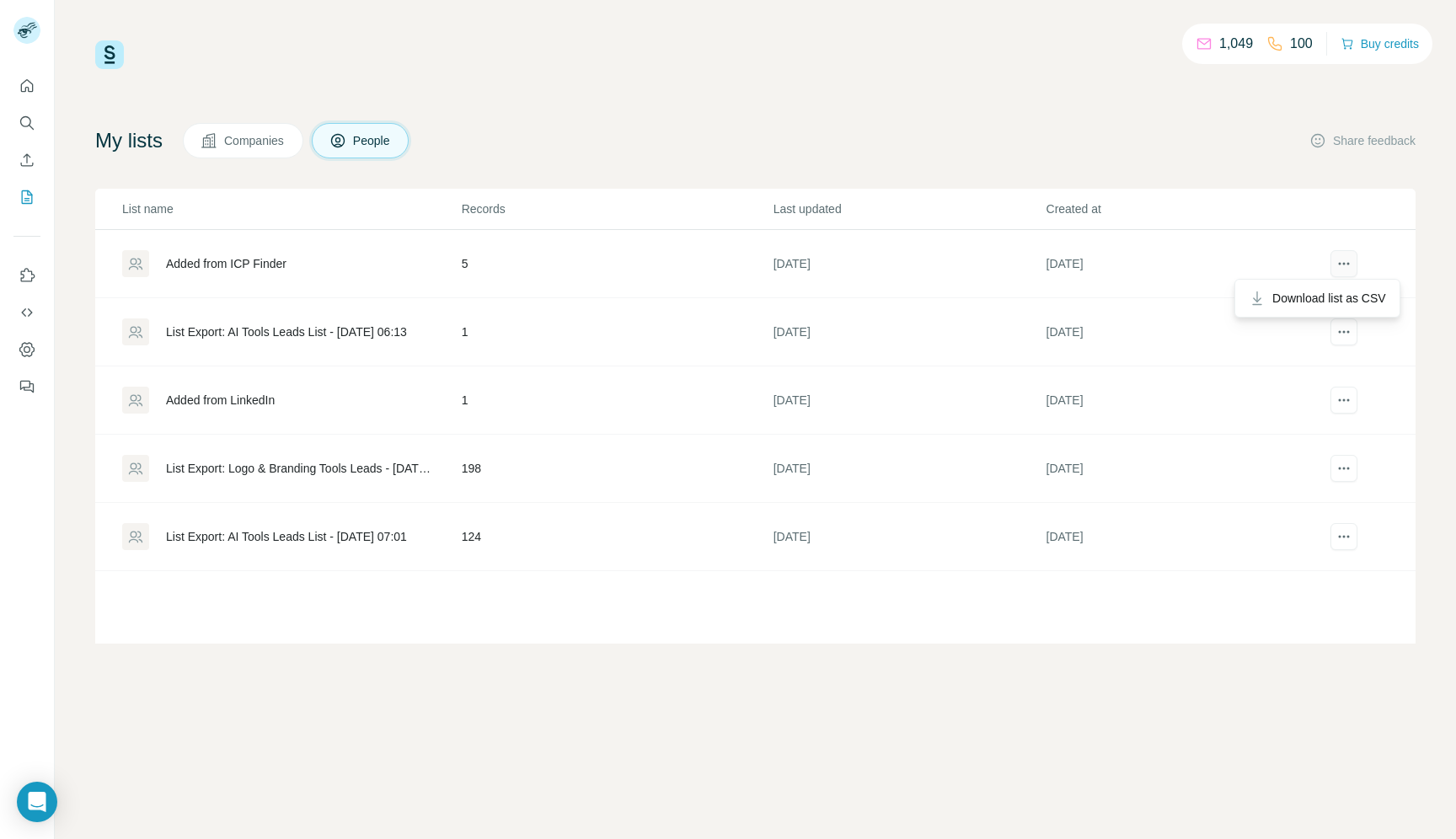
click at [1346, 265] on icon "actions" at bounding box center [1344, 263] width 17 height 17
click at [244, 264] on div "Added from ICP Finder" at bounding box center [226, 263] width 120 height 17
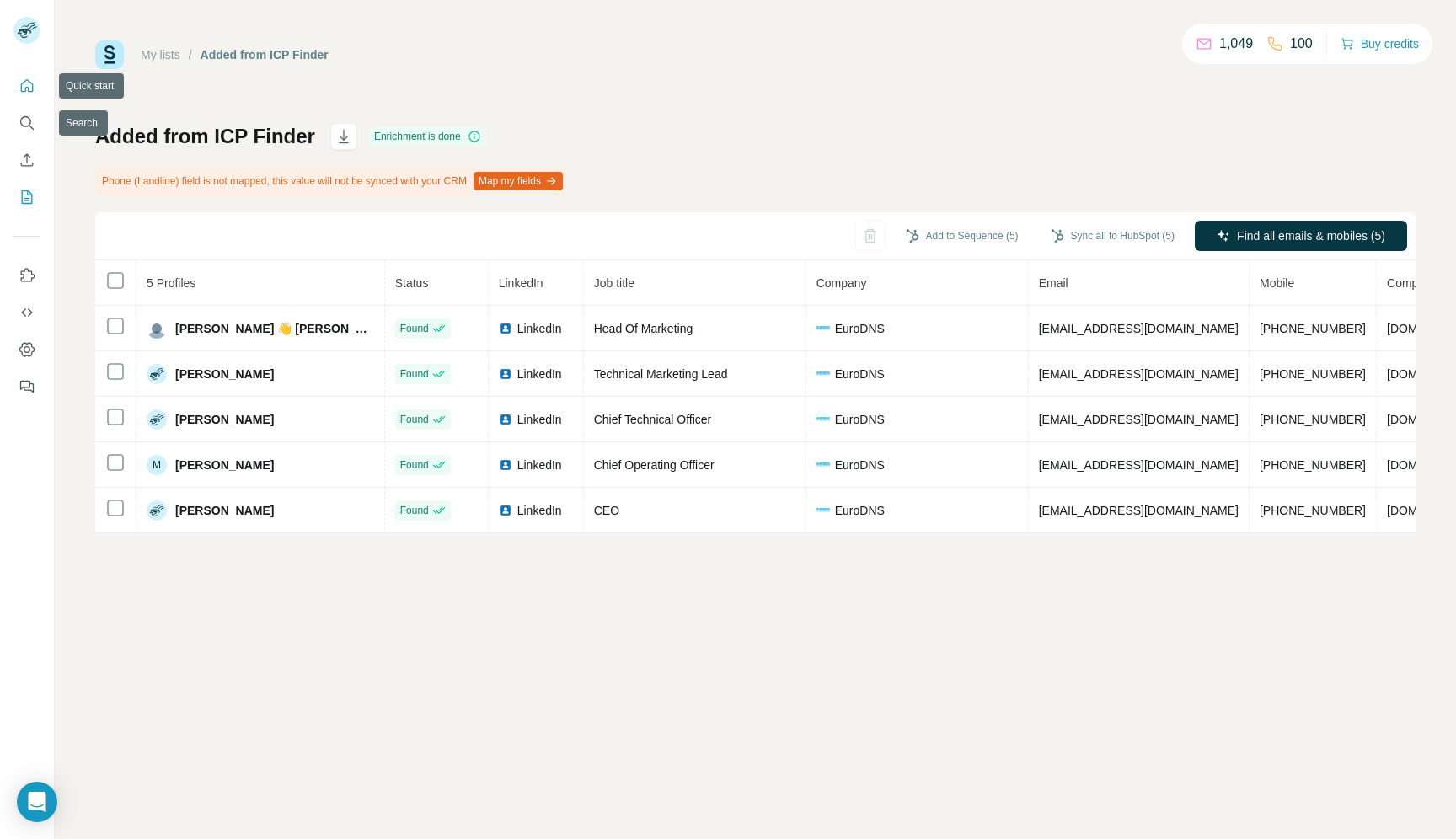
click at [27, 87] on icon "Quick start" at bounding box center [28, 86] width 13 height 13
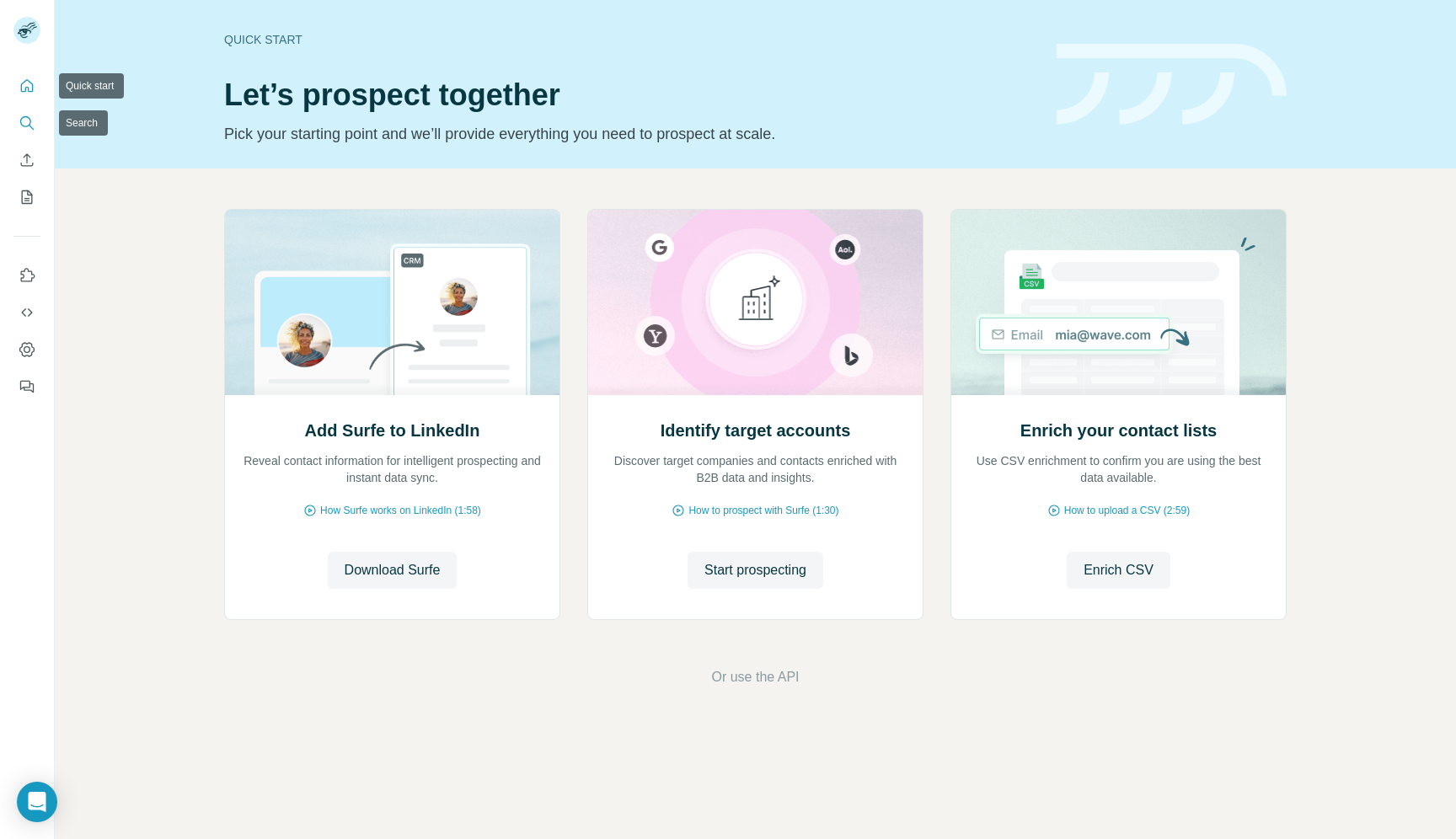
click at [25, 134] on button "Search" at bounding box center [26, 122] width 27 height 30
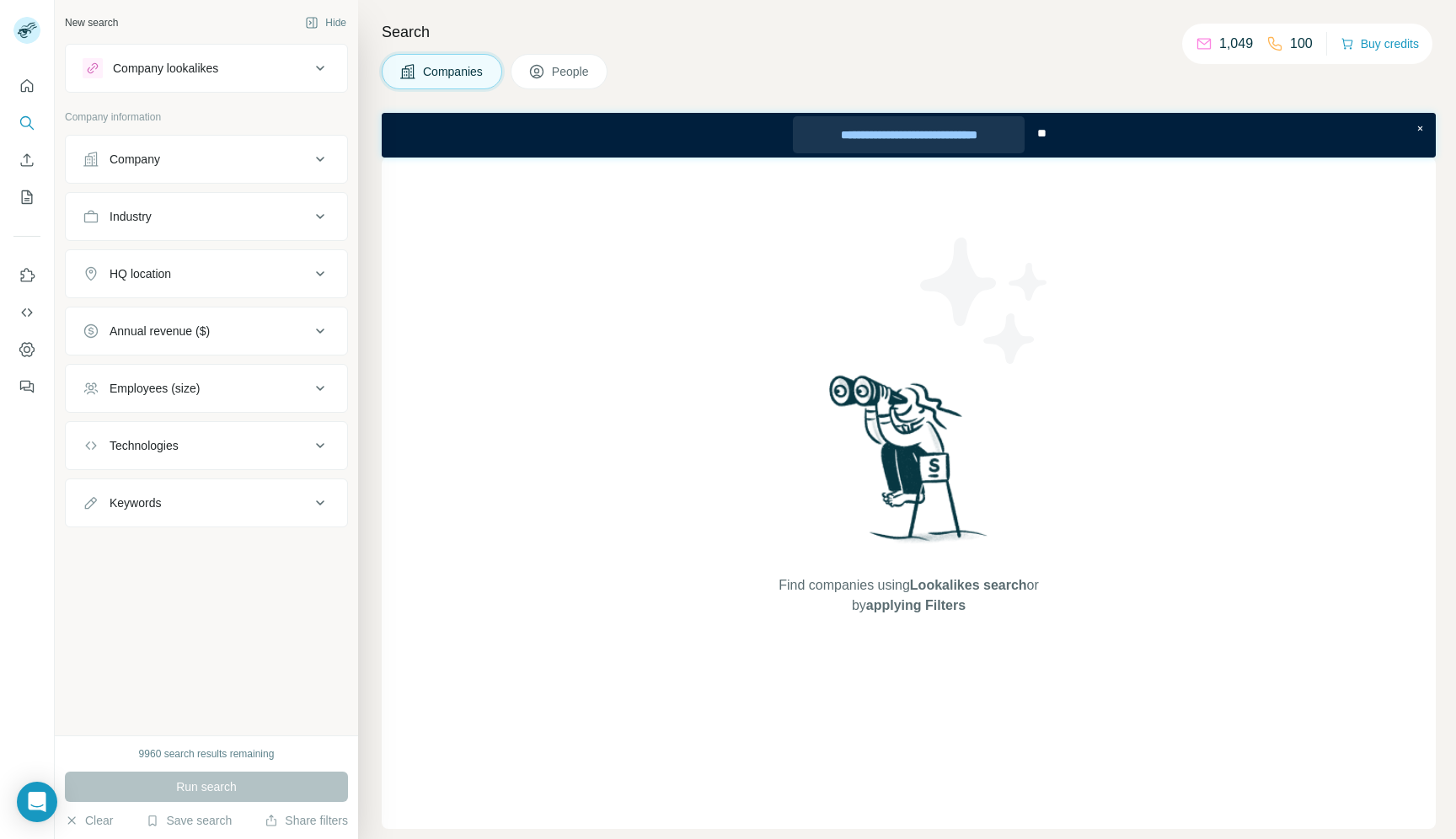
click at [855, 134] on div "**********" at bounding box center [909, 135] width 232 height 37
click at [29, 349] on icon "Dashboard" at bounding box center [27, 349] width 17 height 17
click at [1386, 41] on button "Buy credits" at bounding box center [1379, 43] width 78 height 23
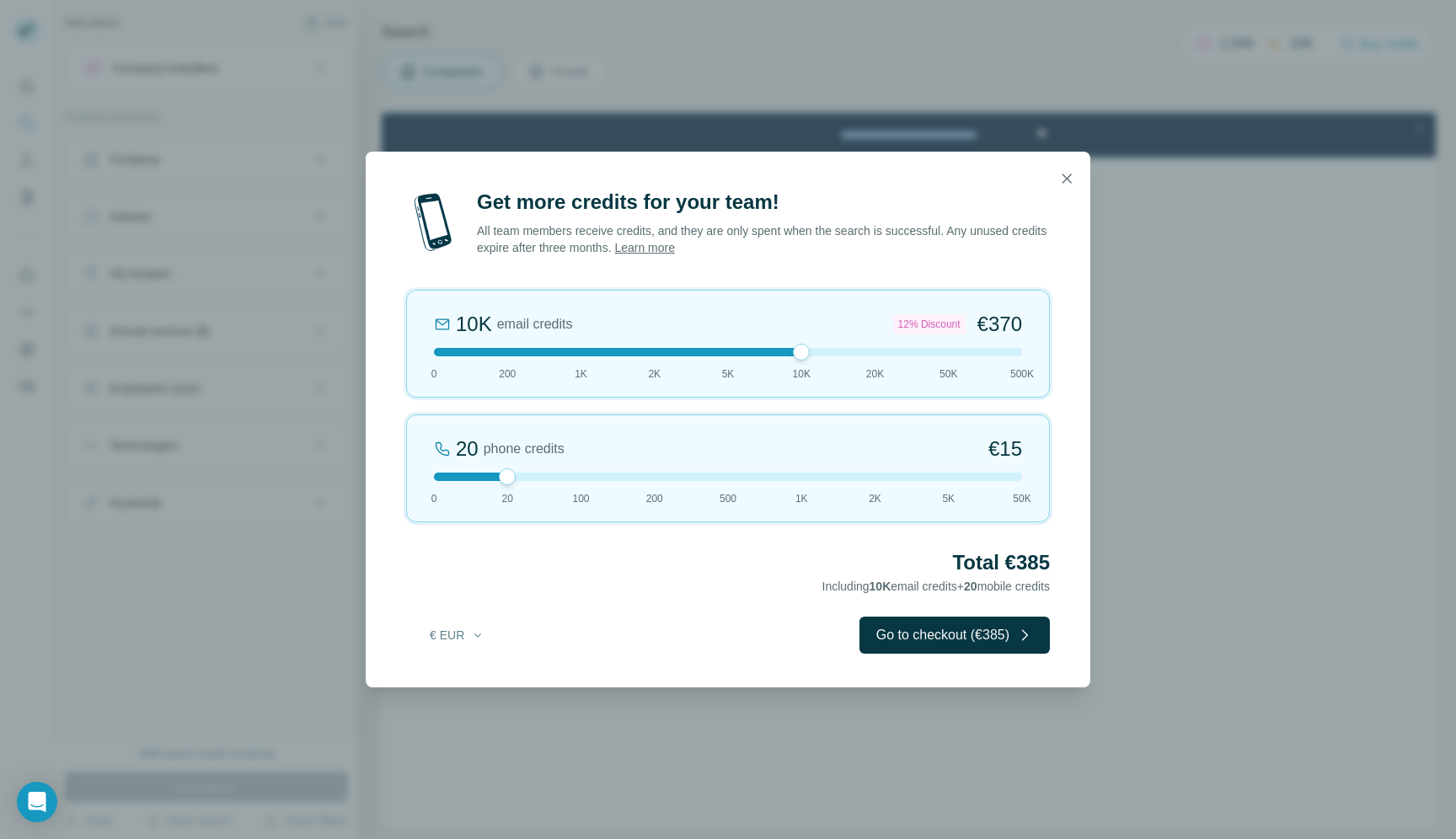
drag, startPoint x: 507, startPoint y: 348, endPoint x: 808, endPoint y: 363, distance: 301.4
click at [808, 363] on div "10K email credits 12% Discount €370 0 200 1K 2K 5K 10K 20K 50K 500K" at bounding box center [728, 343] width 643 height 107
drag, startPoint x: 982, startPoint y: 322, endPoint x: 1046, endPoint y: 322, distance: 64.0
click at [1046, 322] on div "10K email credits 12% Discount €370 0 200 1K 2K 5K 10K 20K 50K 500K" at bounding box center [728, 343] width 643 height 107
drag, startPoint x: 1018, startPoint y: 350, endPoint x: 791, endPoint y: 357, distance: 227.1
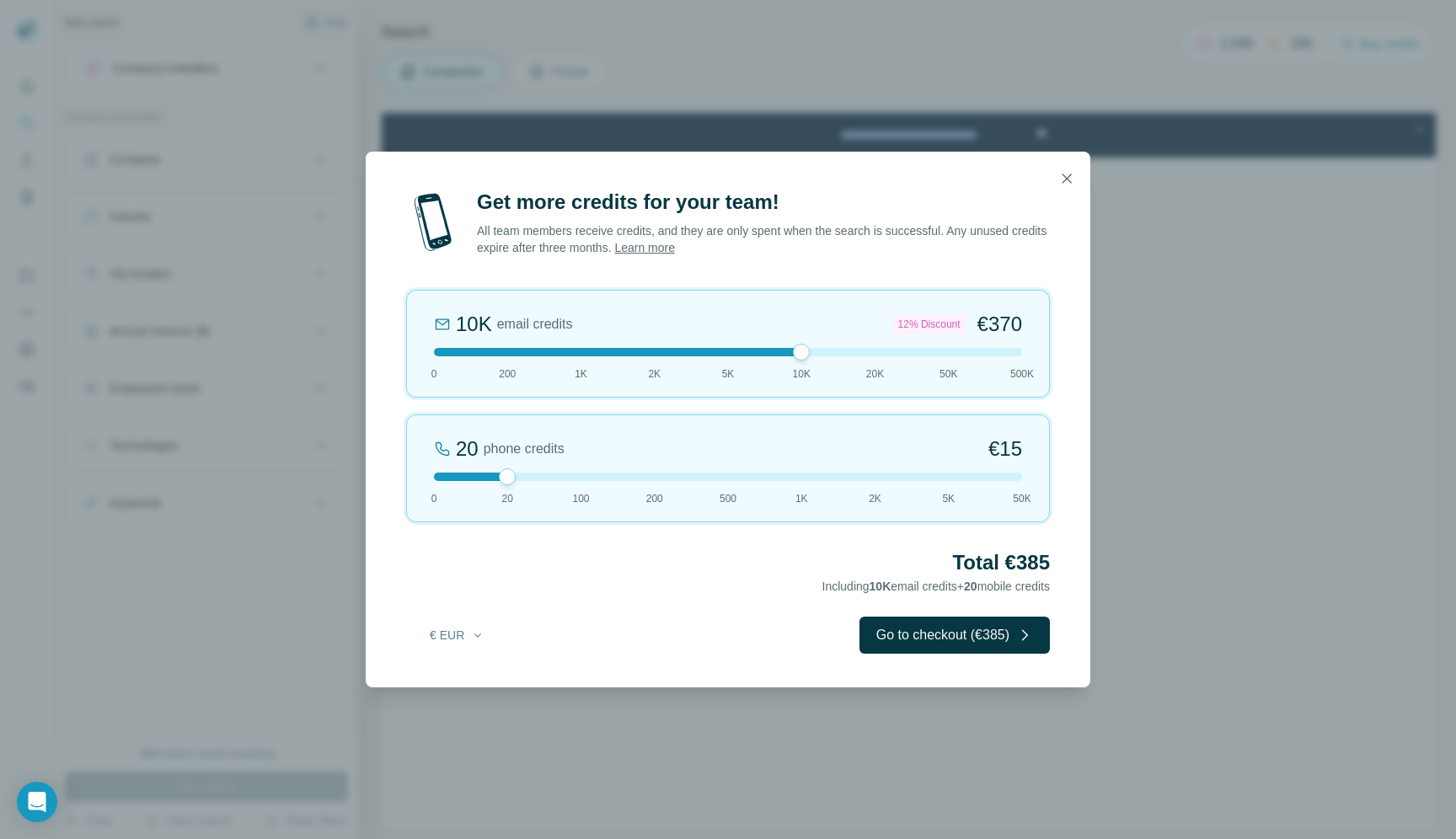
click at [791, 357] on div "10K email credits 12% Discount €370 0 200 1K 2K 5K 10K 20K 50K 500K" at bounding box center [728, 343] width 643 height 107
drag, startPoint x: 509, startPoint y: 478, endPoint x: 329, endPoint y: 503, distance: 181.7
click at [329, 503] on div "Get more credits for your team! All team members receive credits, and they are …" at bounding box center [728, 420] width 1456 height 839
drag, startPoint x: 803, startPoint y: 354, endPoint x: 730, endPoint y: 353, distance: 73.0
click at [730, 353] on div at bounding box center [728, 352] width 17 height 17
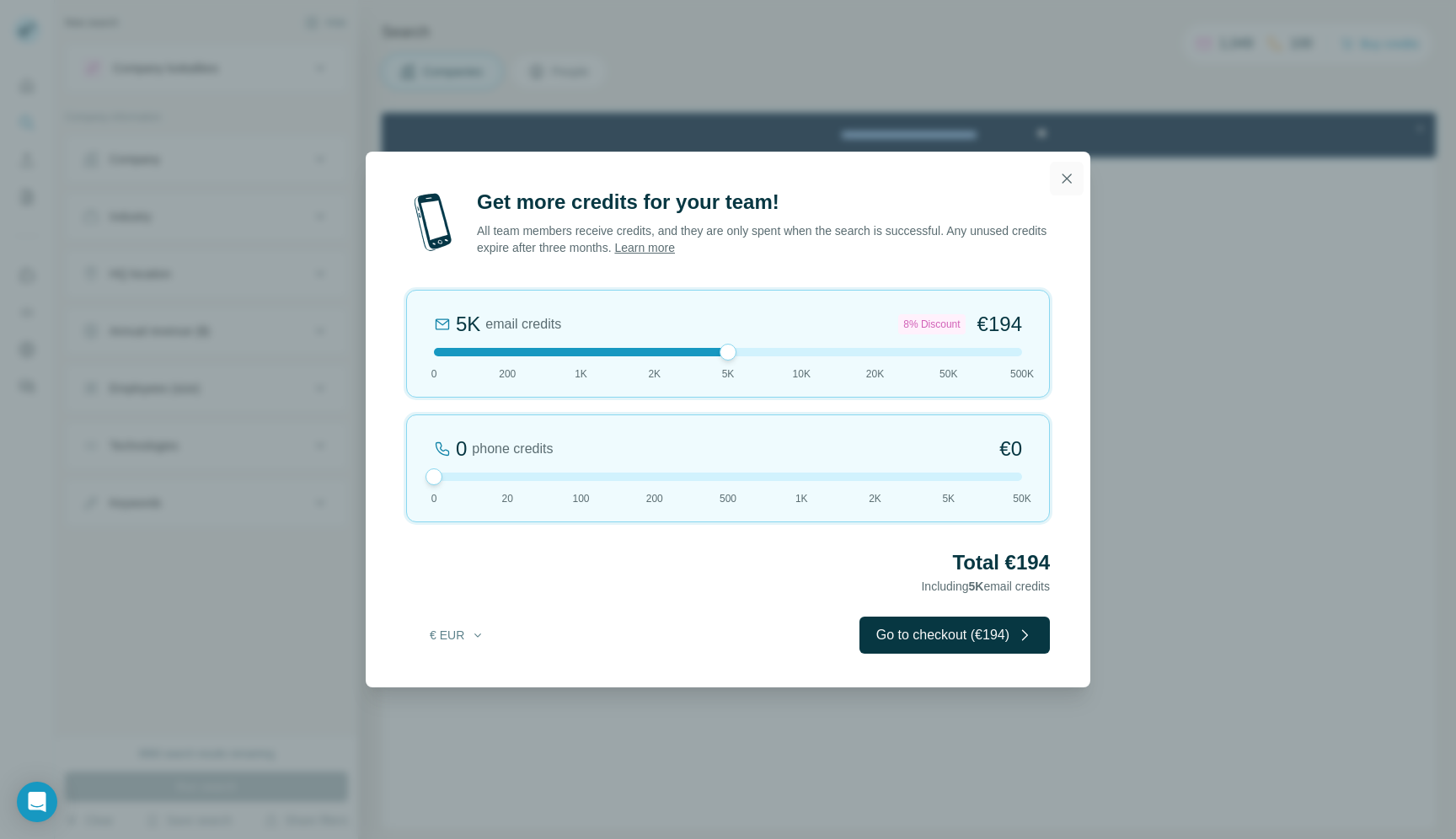
click at [1066, 180] on icon "button" at bounding box center [1067, 178] width 17 height 17
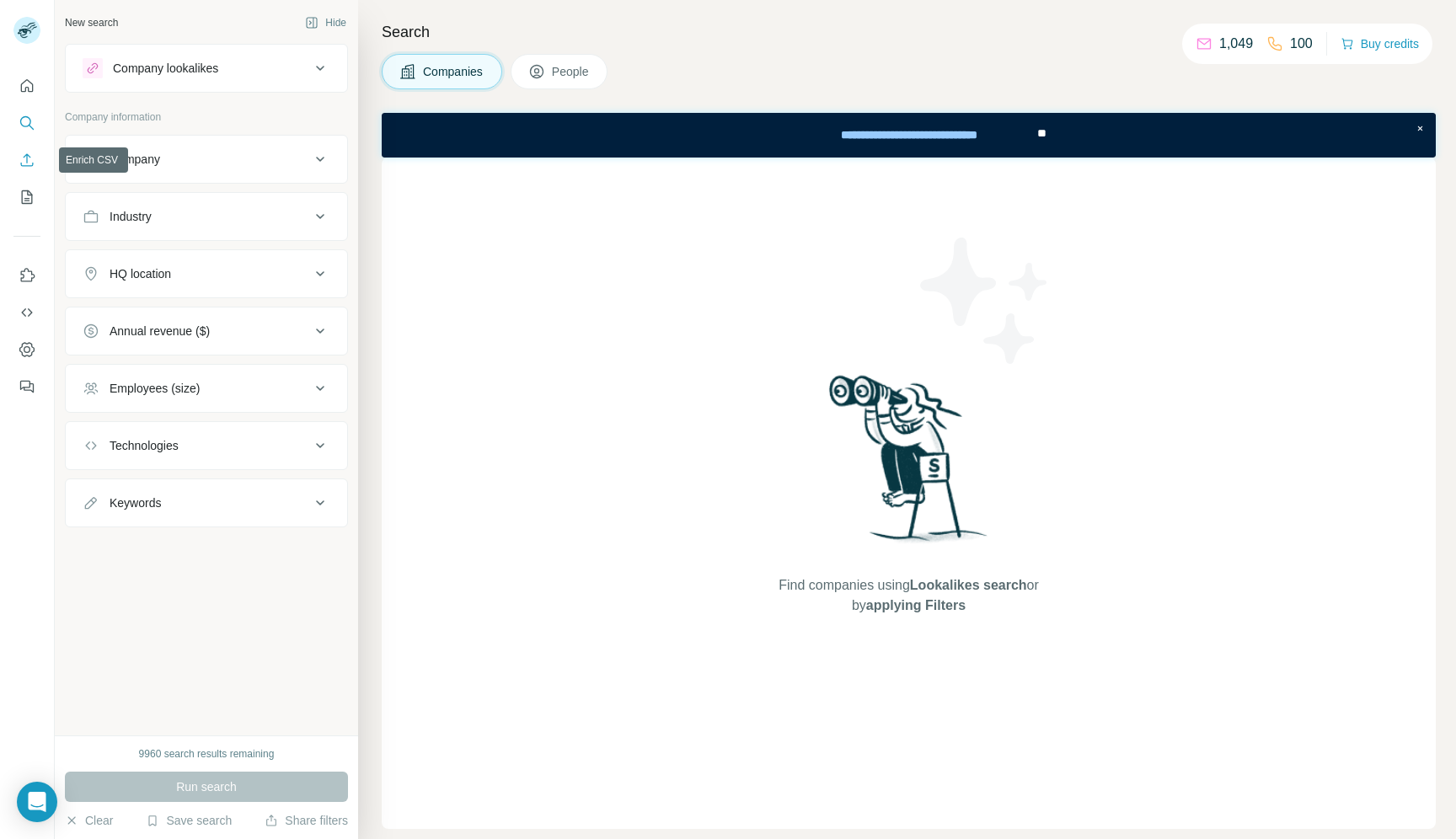
click at [24, 156] on icon "Enrich CSV" at bounding box center [28, 160] width 13 height 13
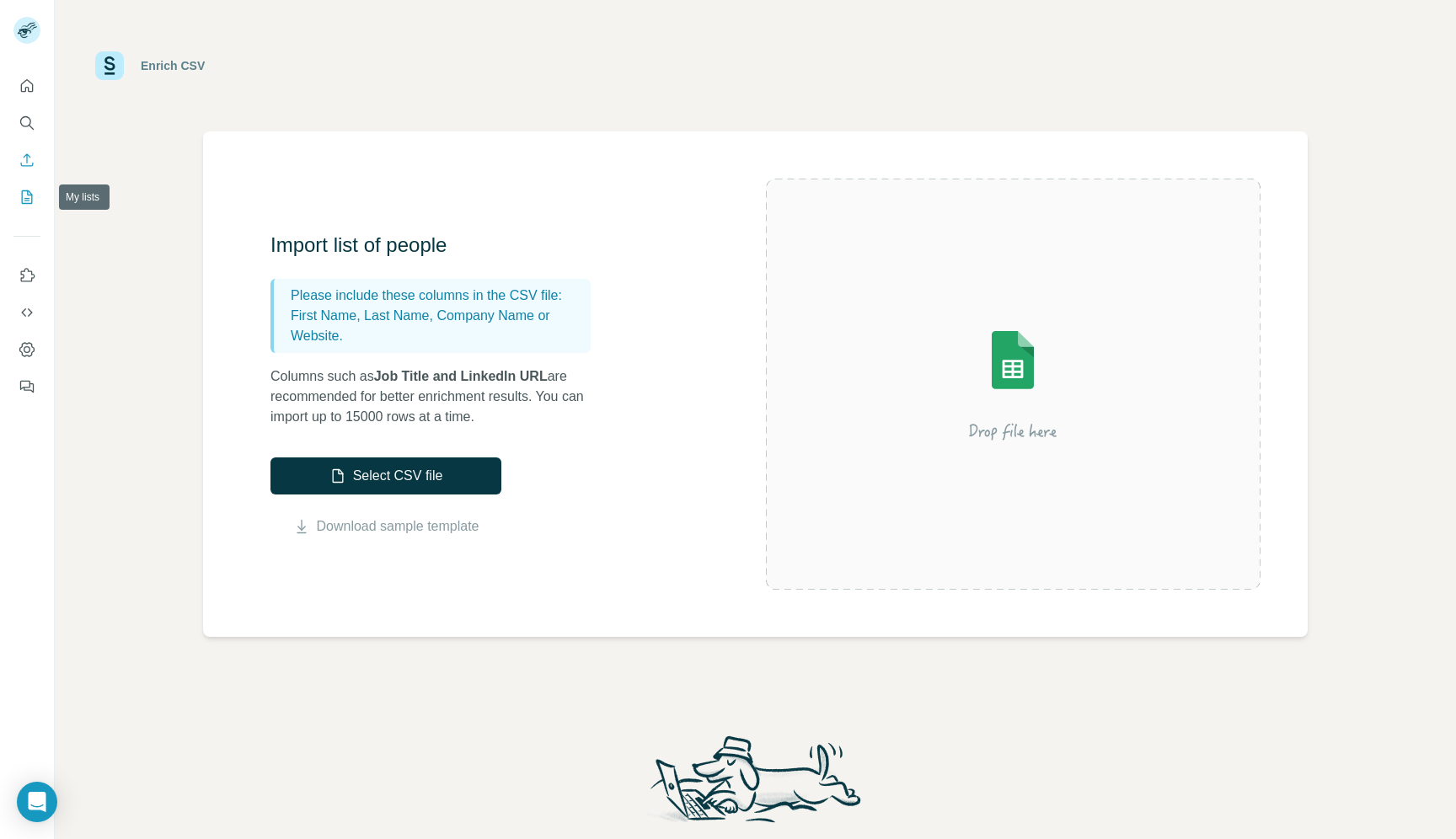
click at [29, 189] on icon "My lists" at bounding box center [27, 197] width 17 height 17
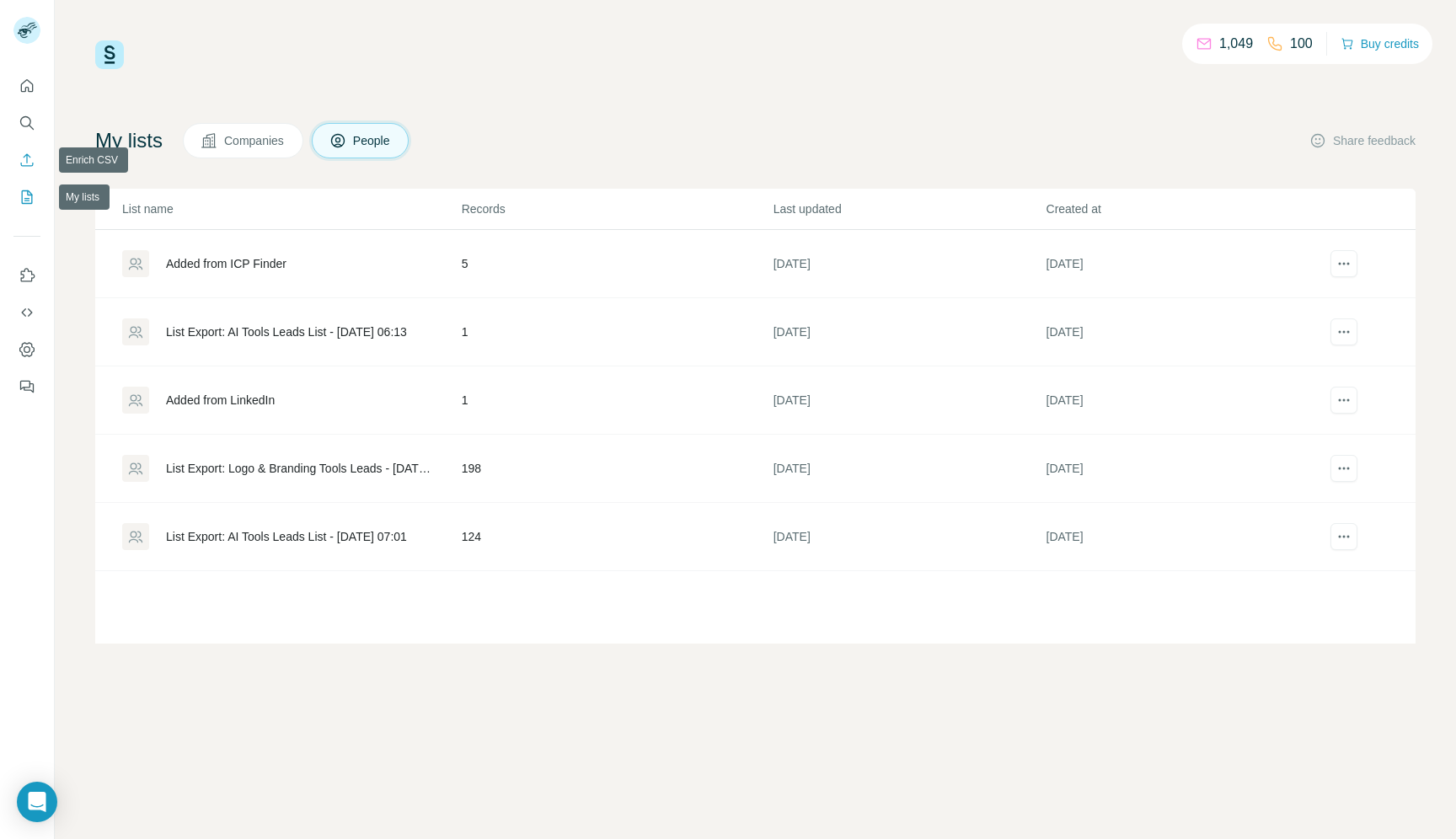
click at [23, 151] on icon "Enrich CSV" at bounding box center [27, 160] width 17 height 17
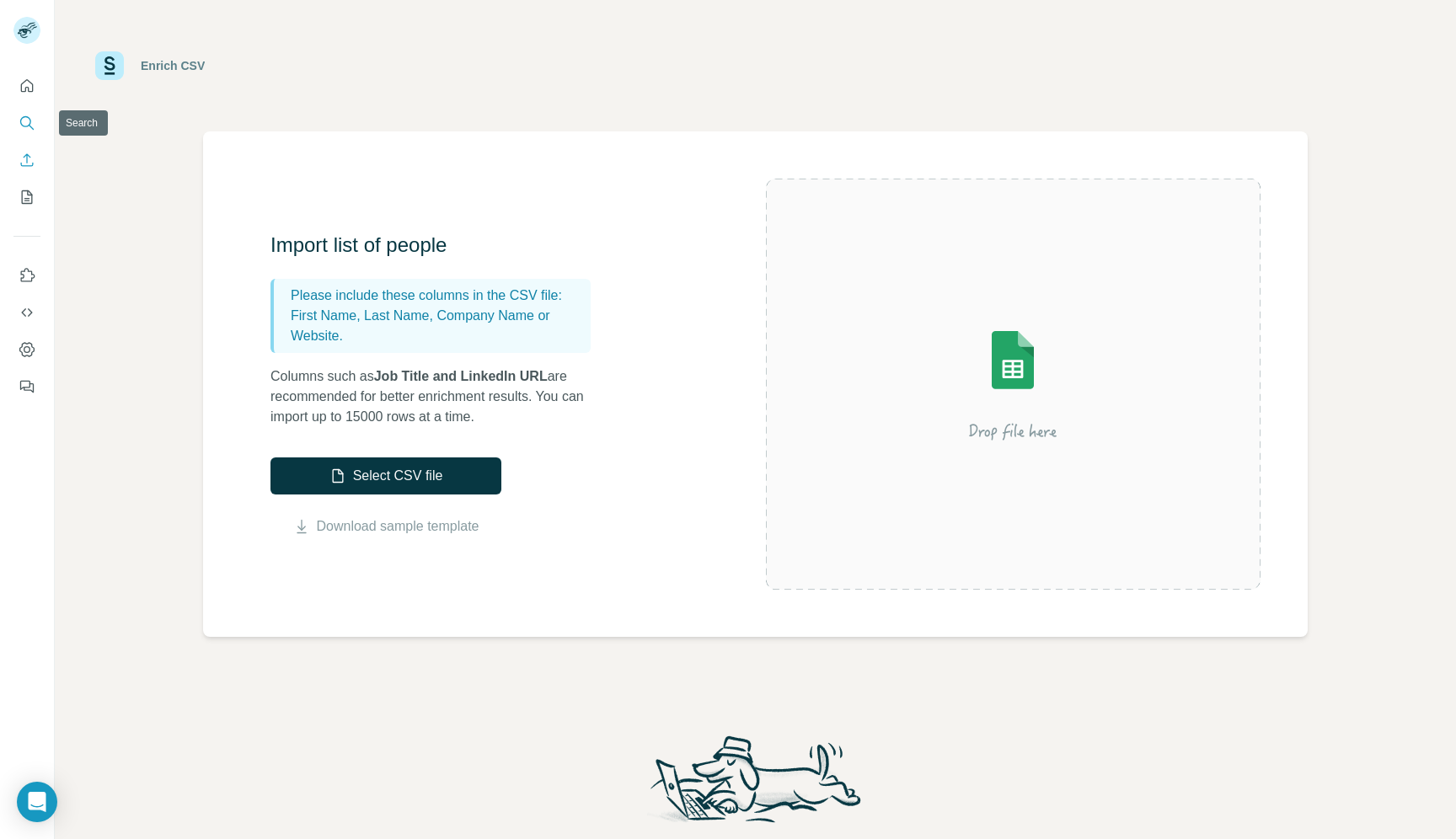
click at [29, 117] on icon "Search" at bounding box center [26, 121] width 11 height 11
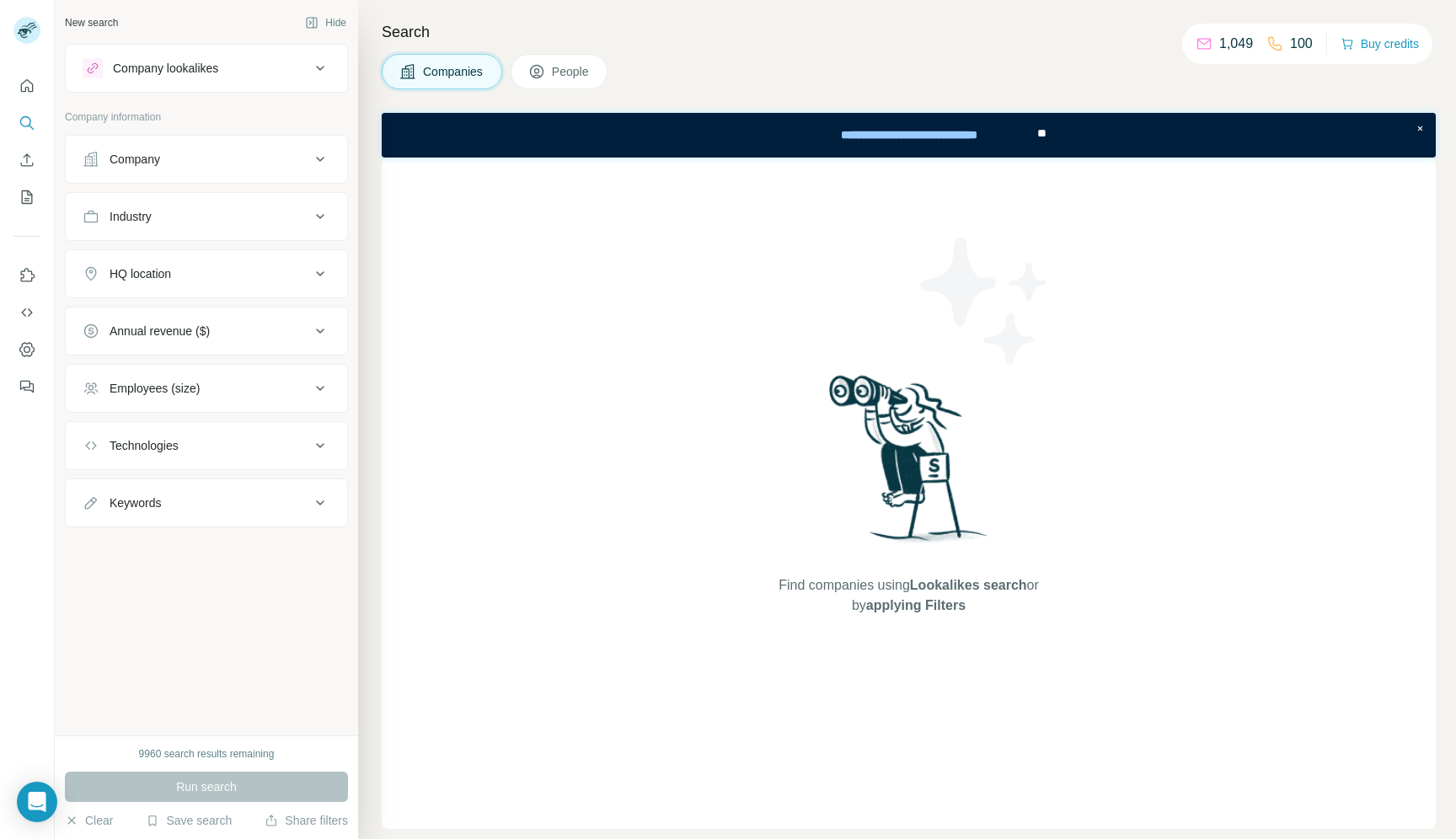
click at [189, 75] on div "Company lookalikes" at bounding box center [165, 68] width 106 height 17
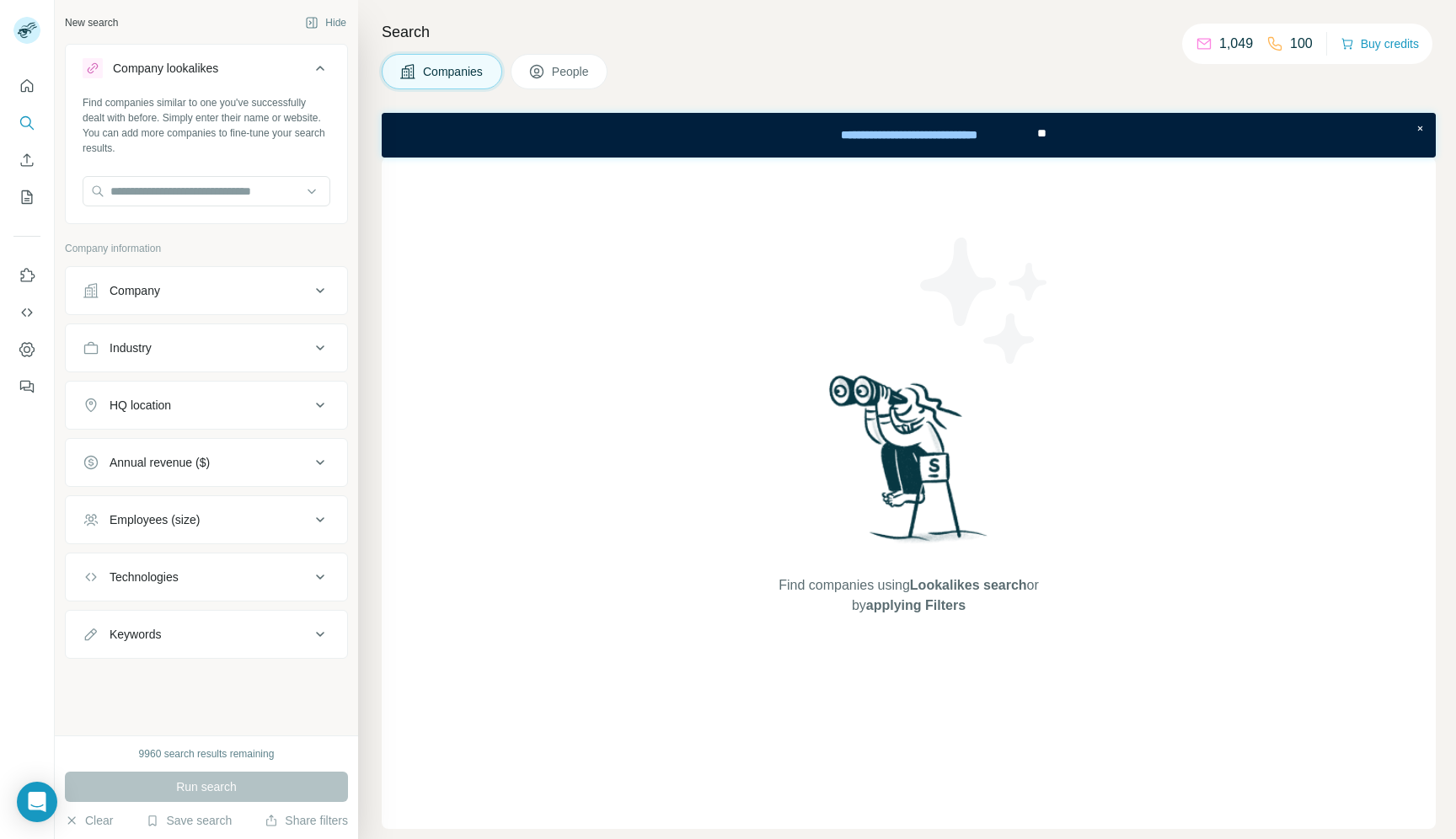
click at [189, 75] on div "Company lookalikes" at bounding box center [165, 68] width 106 height 17
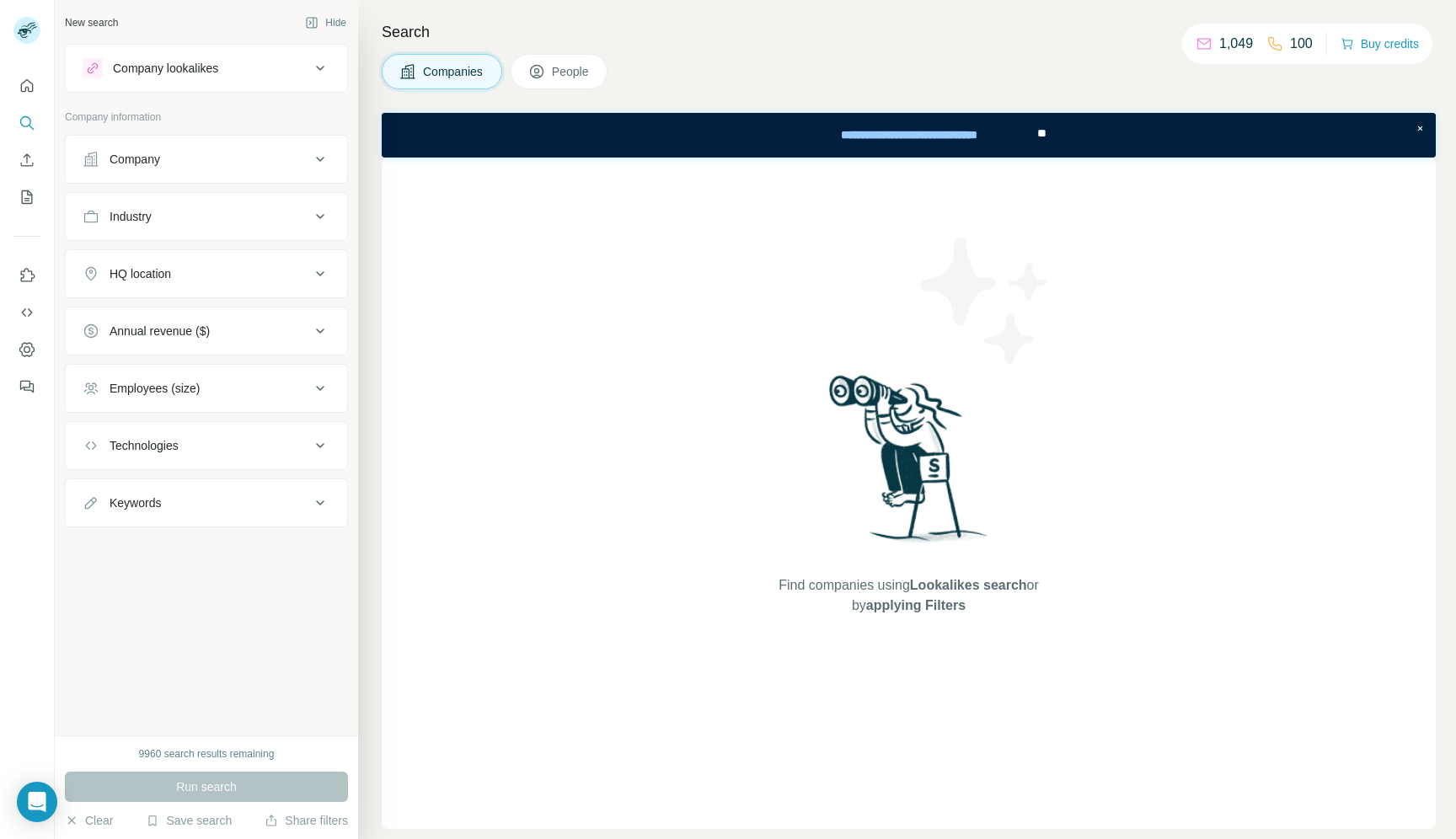
click at [199, 170] on button "Company" at bounding box center [205, 159] width 281 height 40
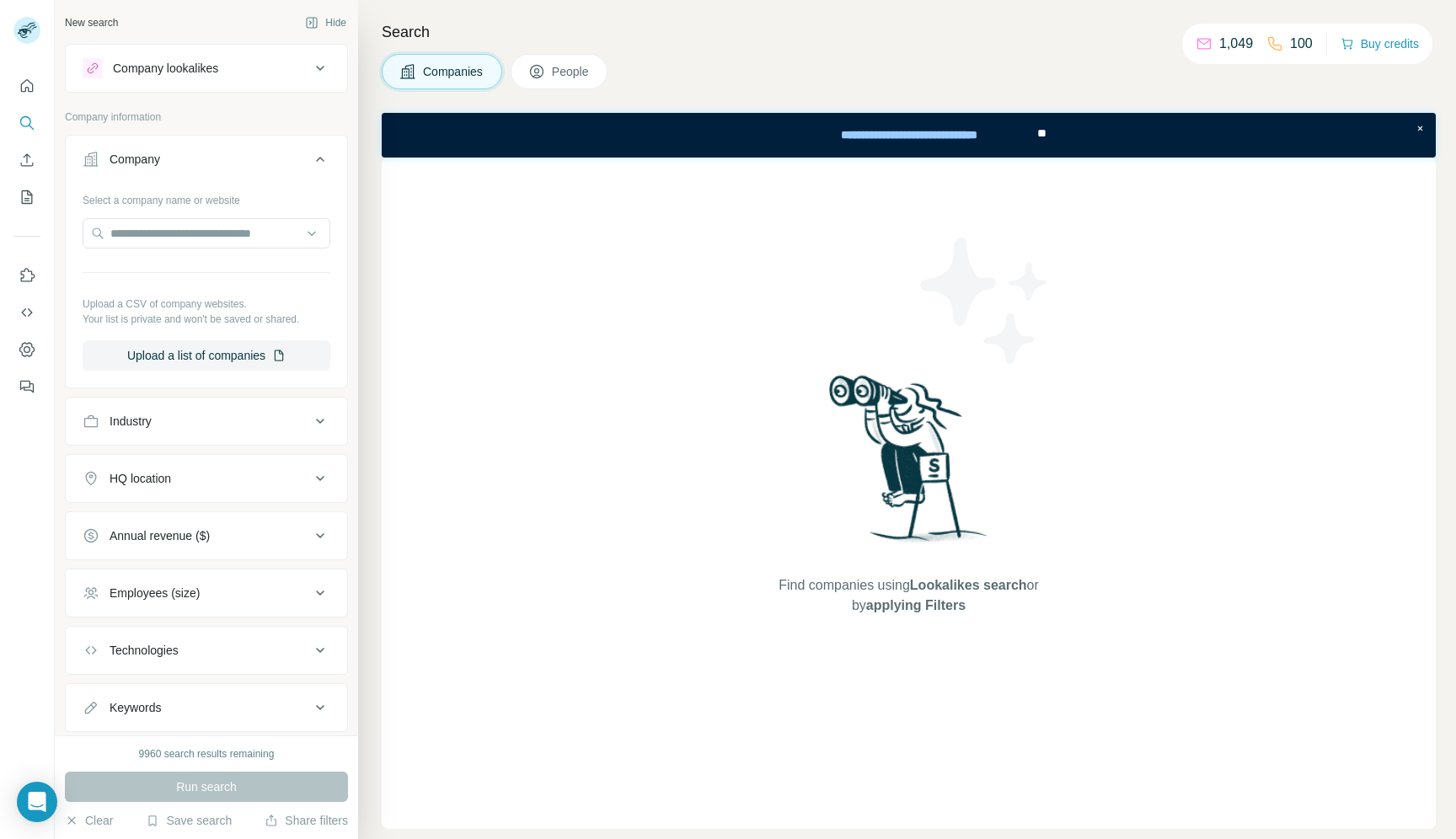
click at [191, 50] on button "Company lookalikes" at bounding box center [205, 67] width 281 height 40
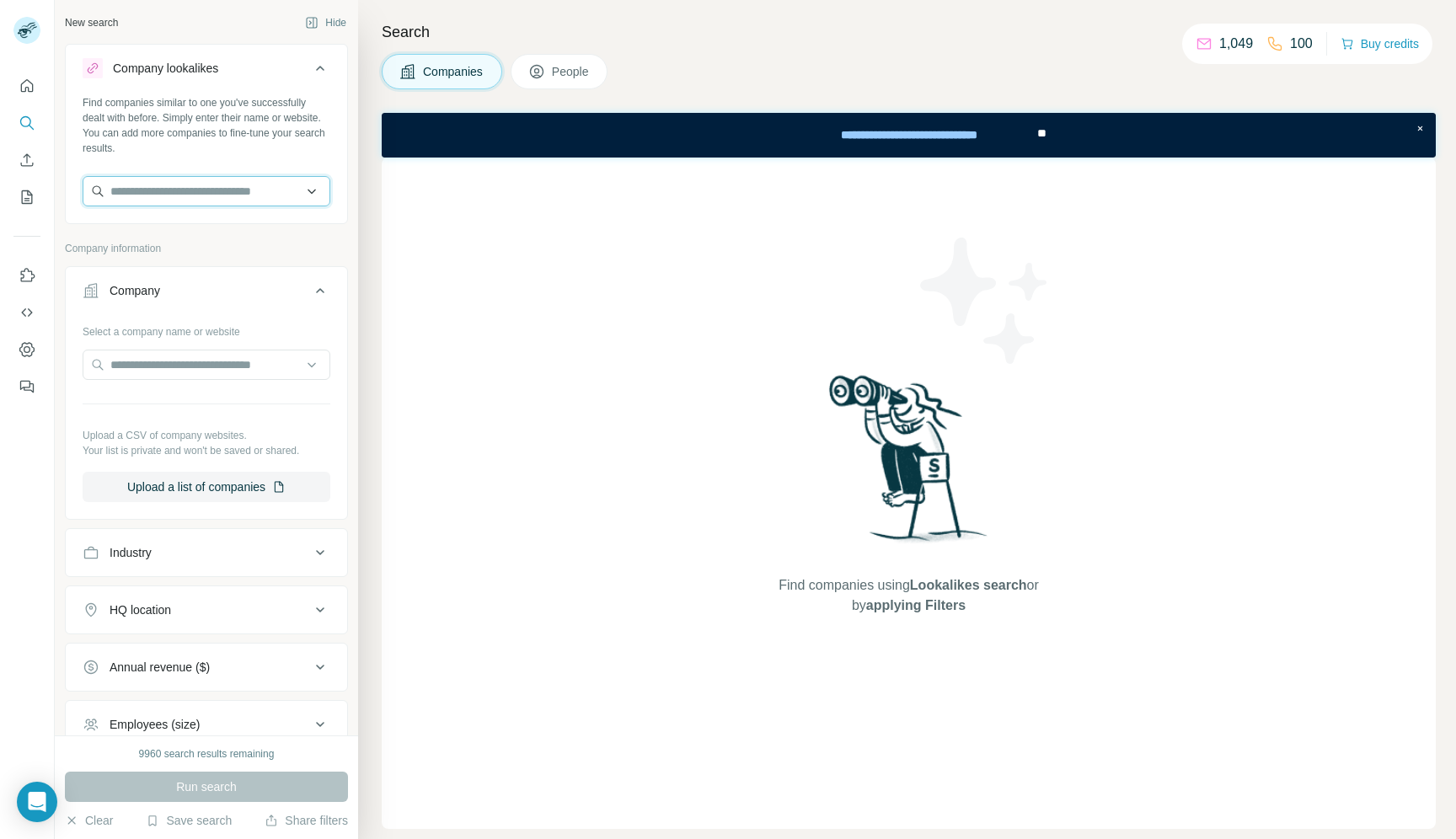
click at [176, 199] on input "text" at bounding box center [205, 192] width 247 height 30
click at [262, 133] on div "Find companies similar to one you've successfully dealt with before. Simply ent…" at bounding box center [205, 125] width 247 height 61
click at [29, 193] on icon "My lists" at bounding box center [27, 197] width 17 height 17
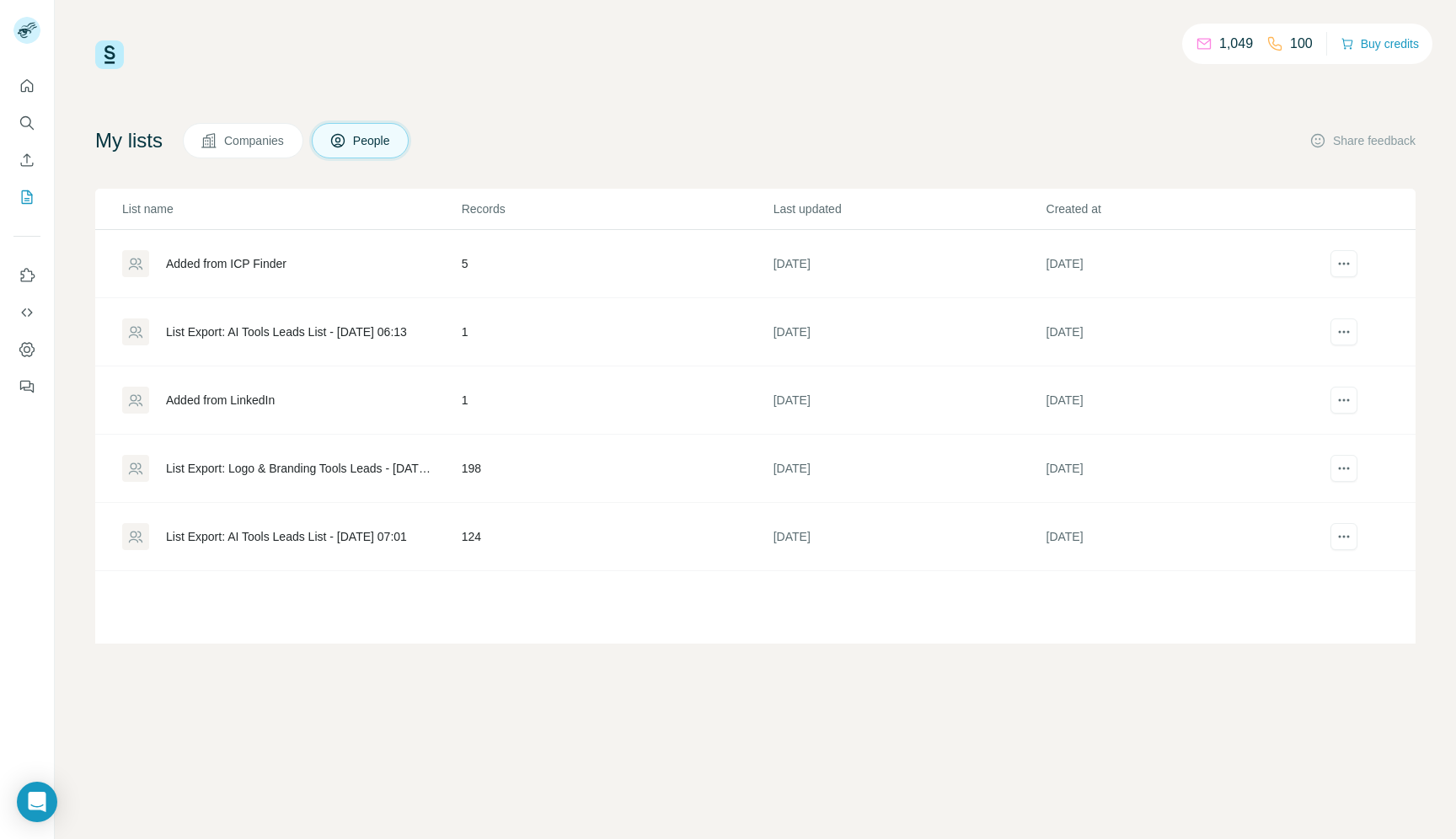
click at [253, 468] on div "List Export: Logo & Branding Tools Leads - [DATE] 07:11" at bounding box center [300, 468] width 267 height 17
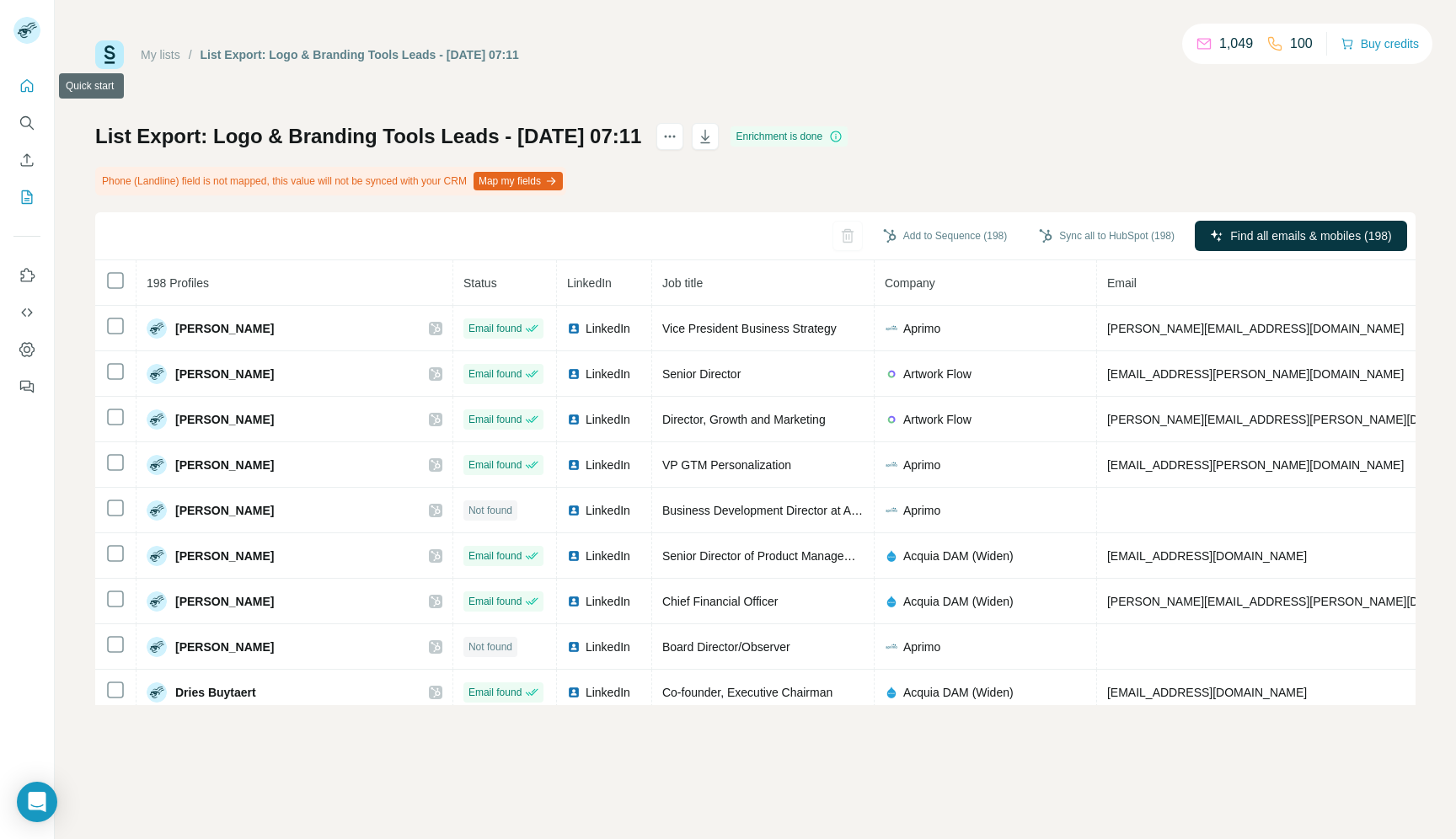
click at [26, 79] on icon "Quick start" at bounding box center [28, 86] width 13 height 13
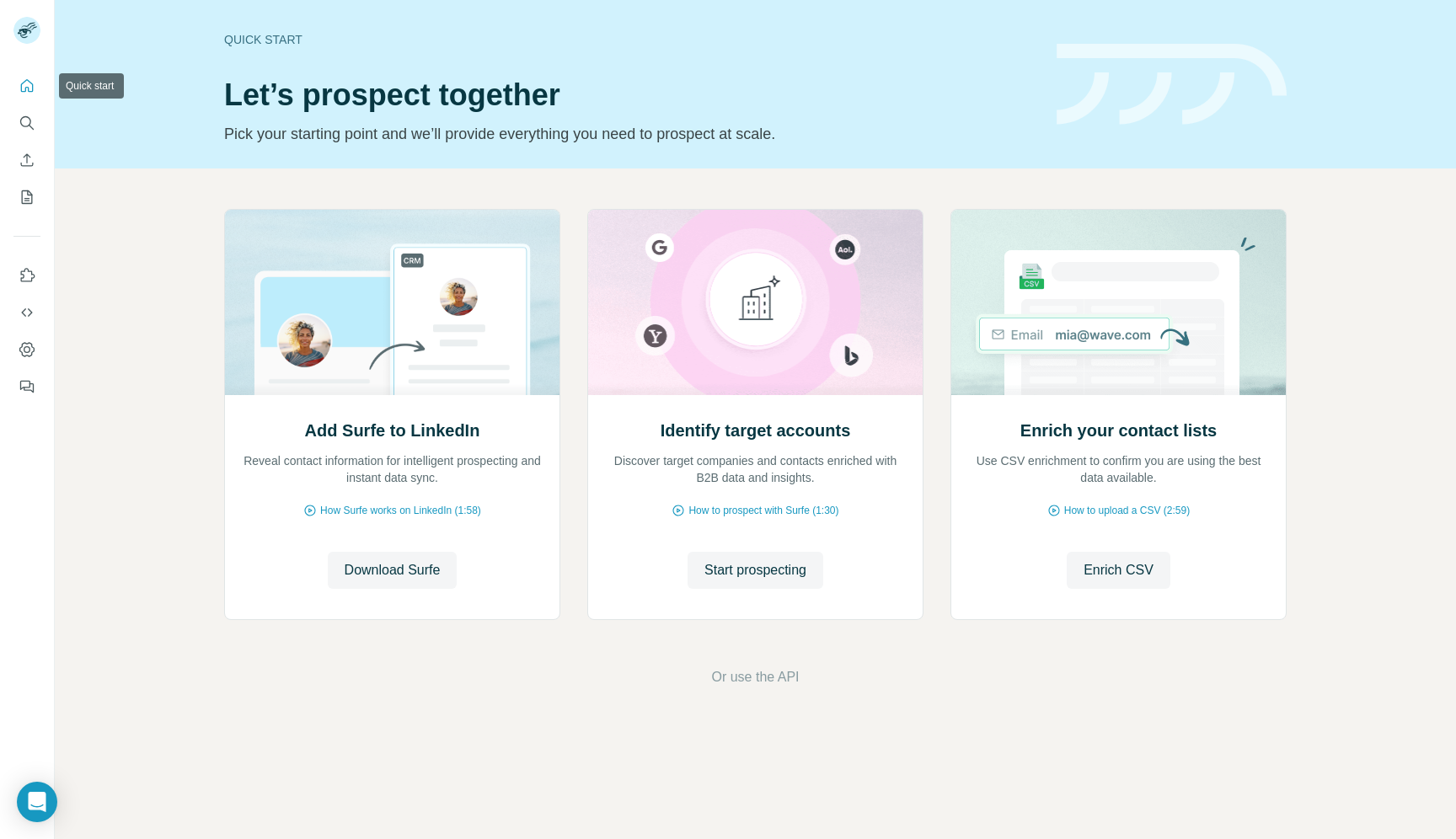
click at [25, 88] on icon "Quick start" at bounding box center [28, 86] width 13 height 13
click at [777, 567] on span "Start prospecting" at bounding box center [755, 571] width 102 height 21
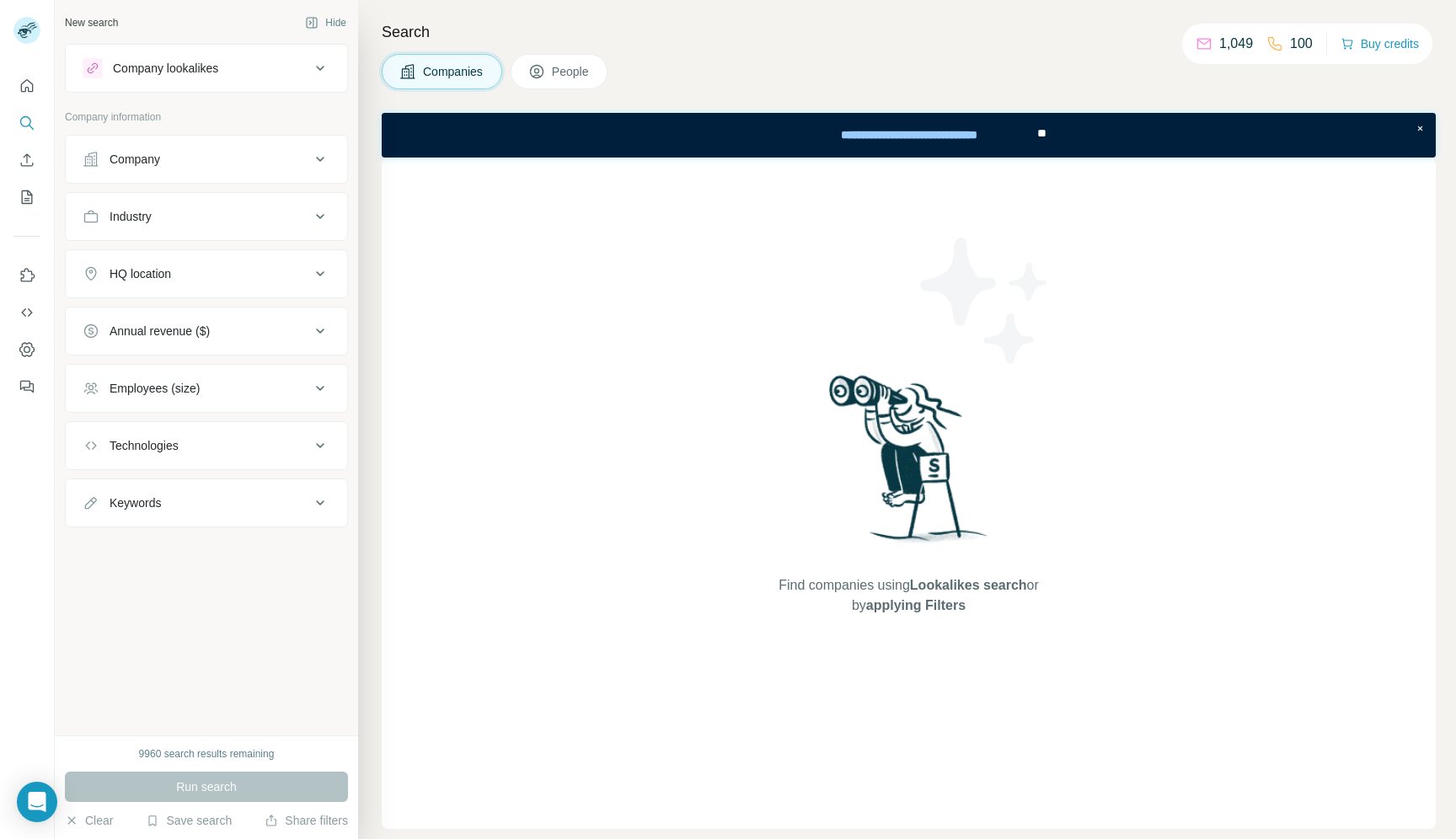
click at [207, 71] on div "Company lookalikes" at bounding box center [165, 68] width 106 height 17
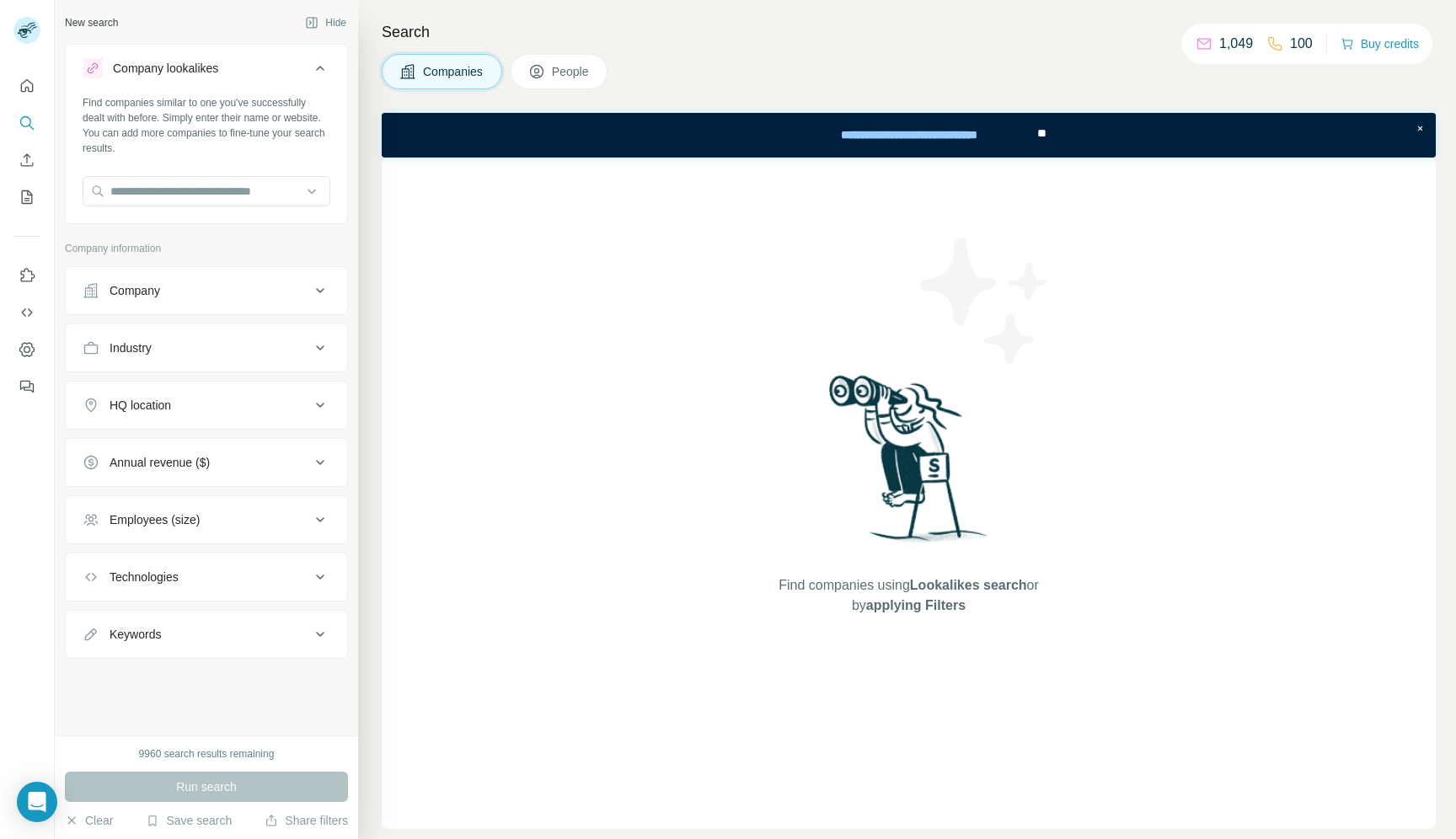
click at [604, 17] on div "Search Companies People Find companies using Lookalikes search or by applying F…" at bounding box center [906, 420] width 1097 height 839
click at [588, 14] on div "Search Companies People Find companies using Lookalikes search or by applying F…" at bounding box center [906, 420] width 1097 height 839
